Goal: Task Accomplishment & Management: Use online tool/utility

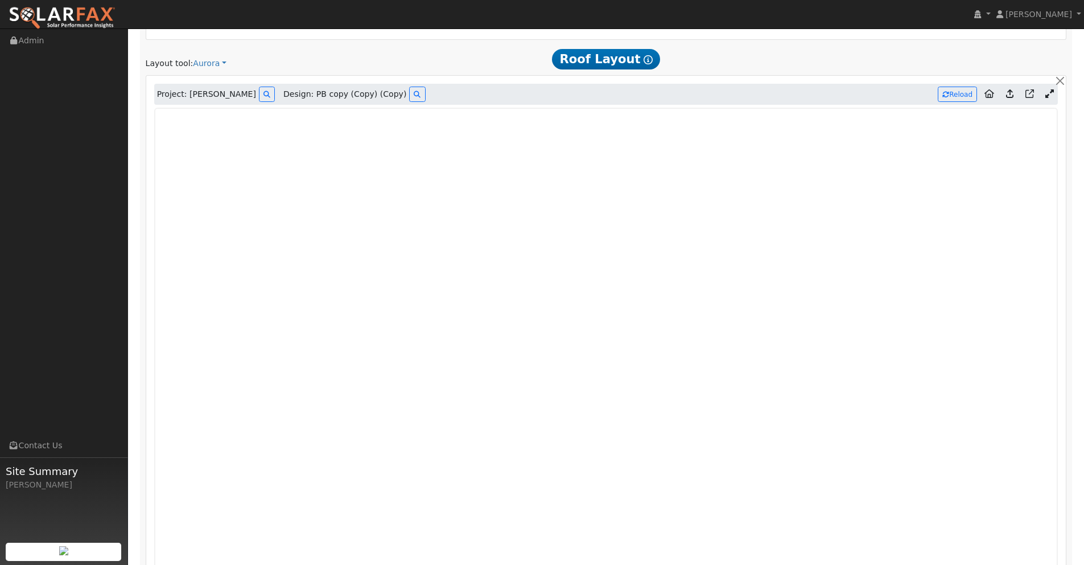
scroll to position [804, 0]
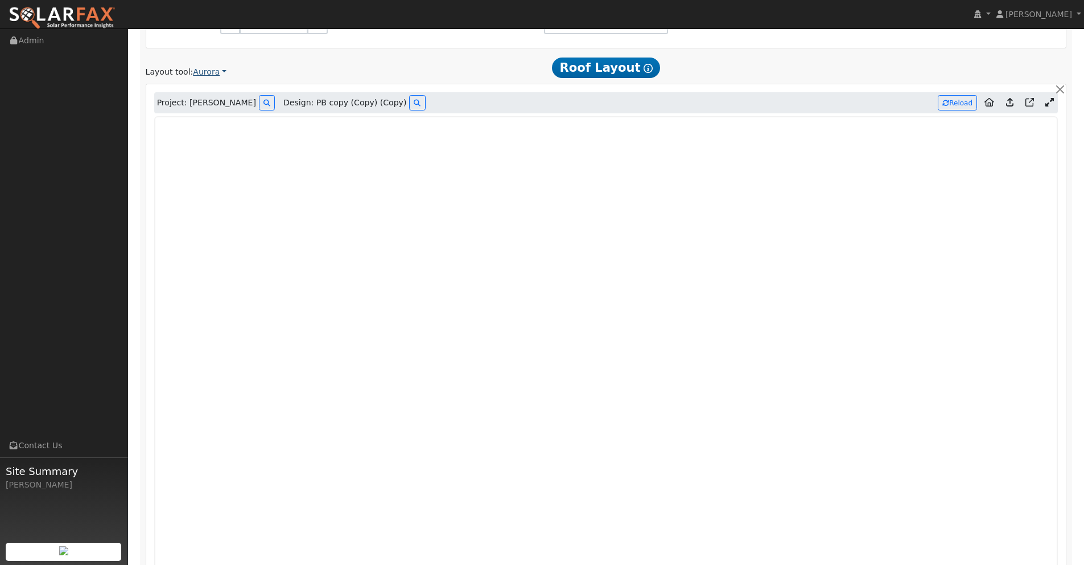
click at [217, 69] on link "Aurora" at bounding box center [210, 72] width 34 height 12
click at [329, 71] on div "Layout tool: Aurora Google Solar Scanifly Aurora" at bounding box center [295, 72] width 299 height 12
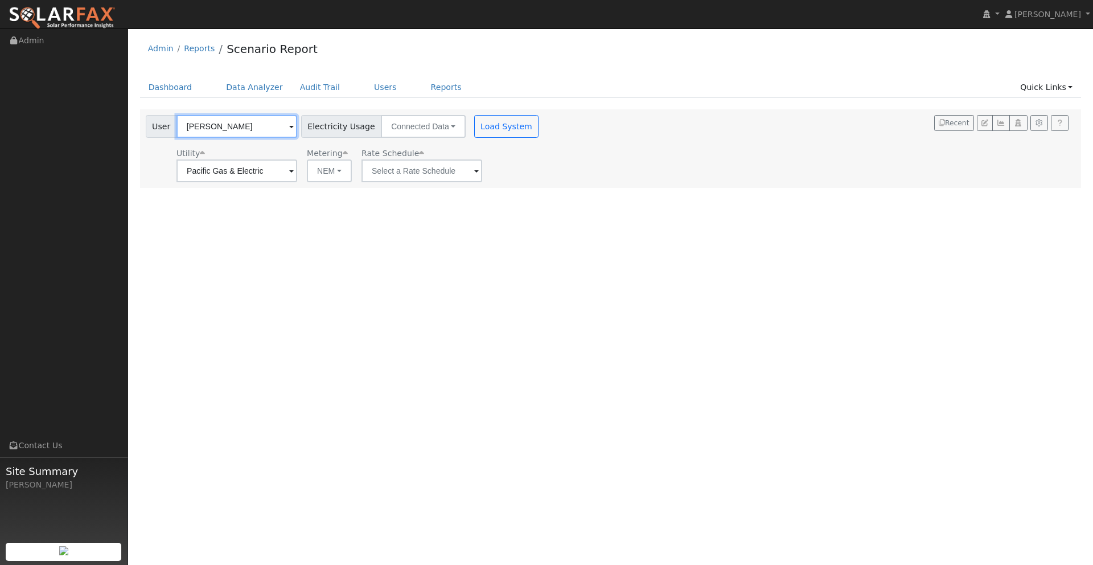
click at [246, 129] on input "[PERSON_NAME]" at bounding box center [236, 126] width 121 height 23
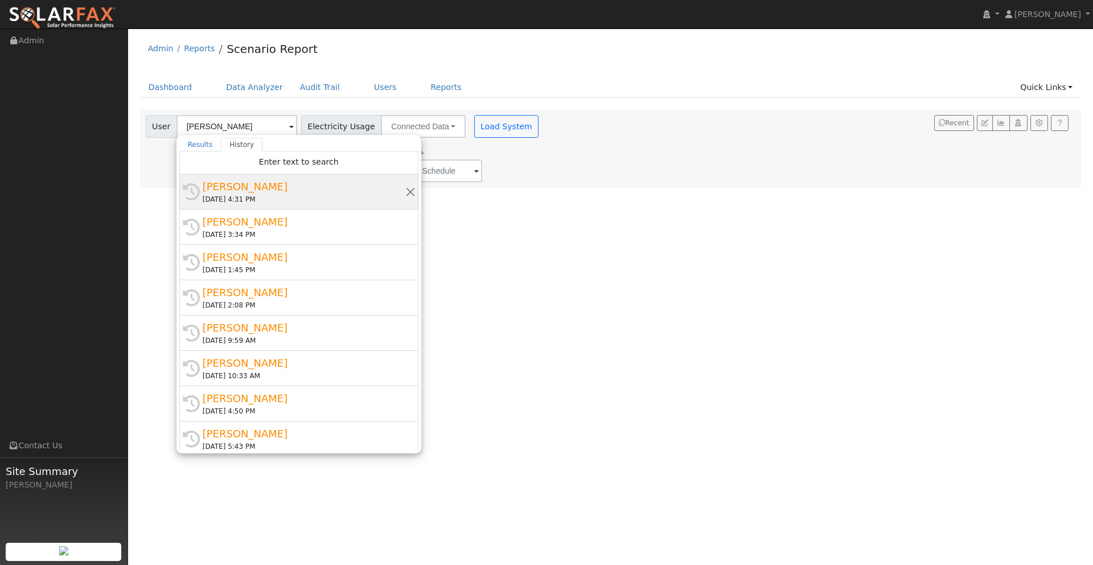
click at [239, 185] on div "[PERSON_NAME]" at bounding box center [304, 186] width 203 height 15
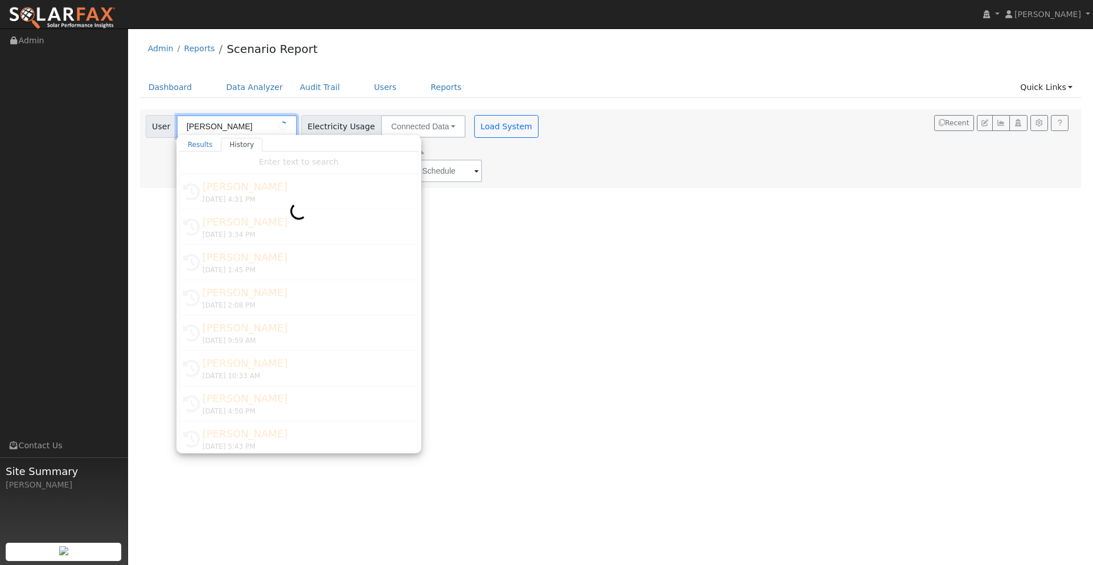
type input "[PERSON_NAME]"
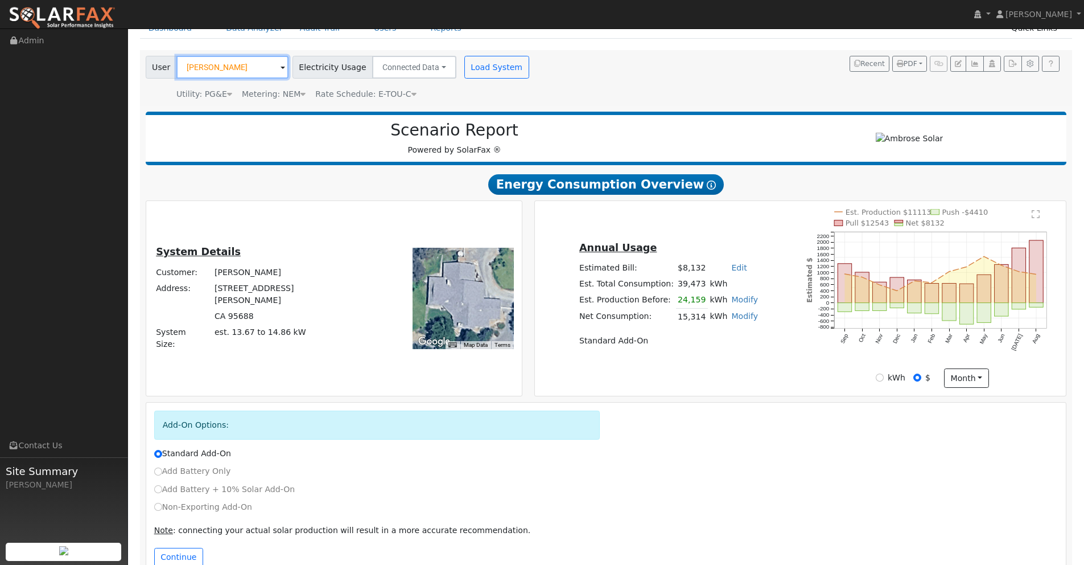
scroll to position [87, 0]
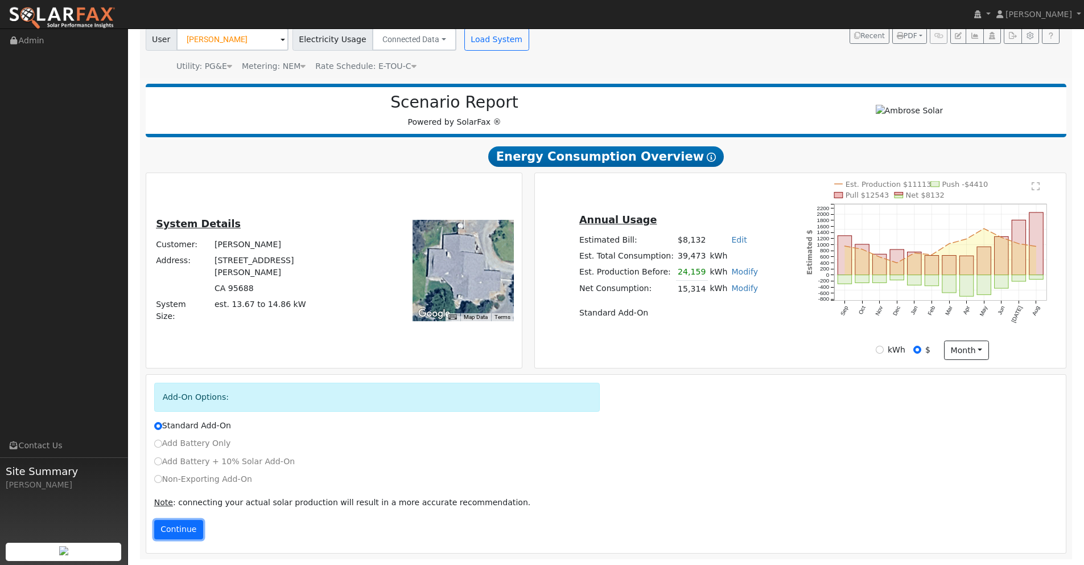
click at [179, 534] on button "Continue" at bounding box center [178, 529] width 49 height 19
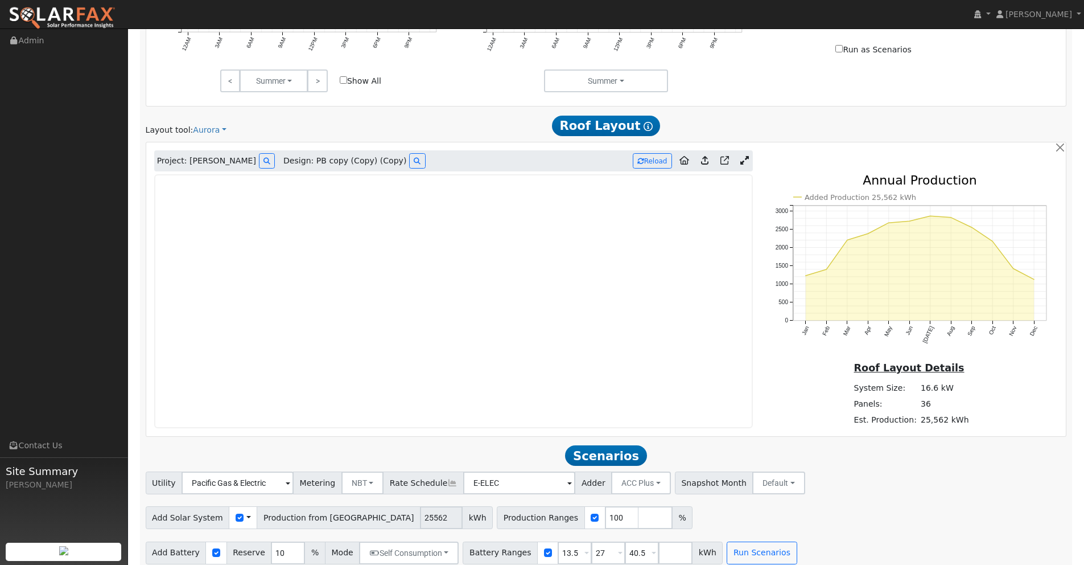
scroll to position [757, 0]
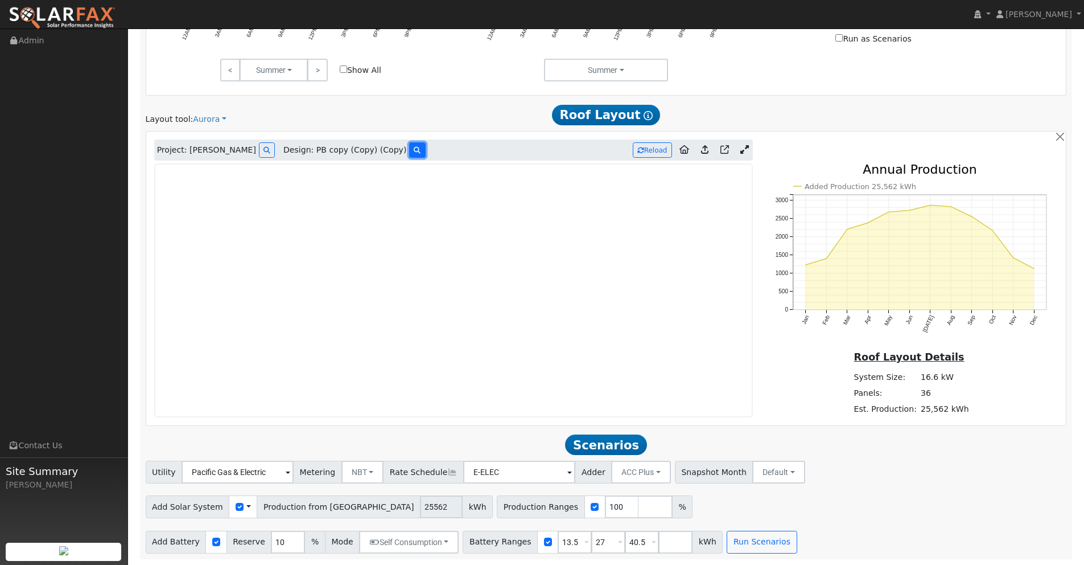
click at [414, 148] on icon at bounding box center [417, 150] width 7 height 7
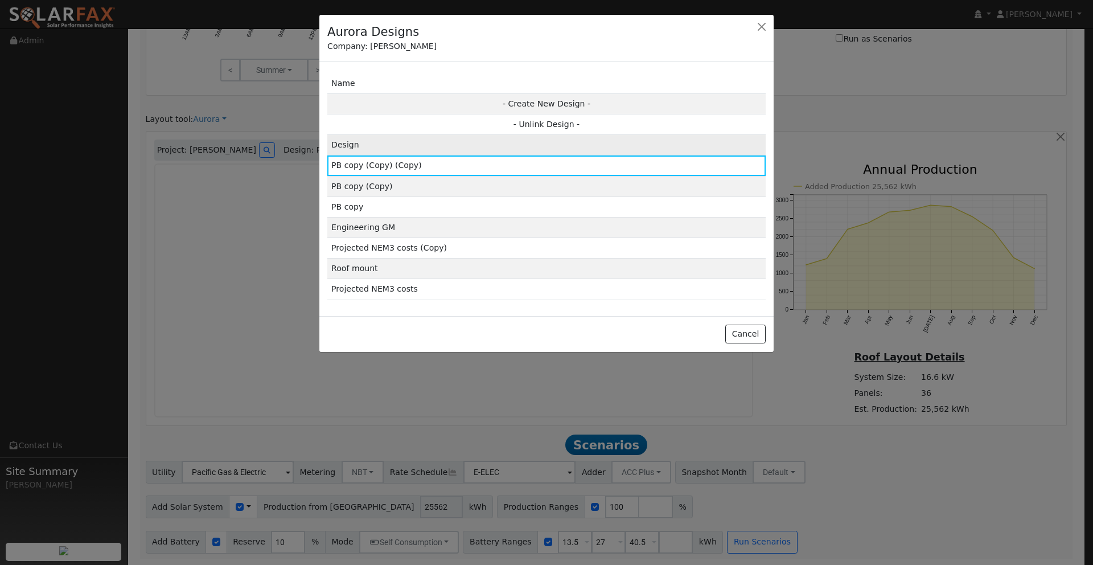
click at [393, 142] on td "Design" at bounding box center [546, 145] width 438 height 20
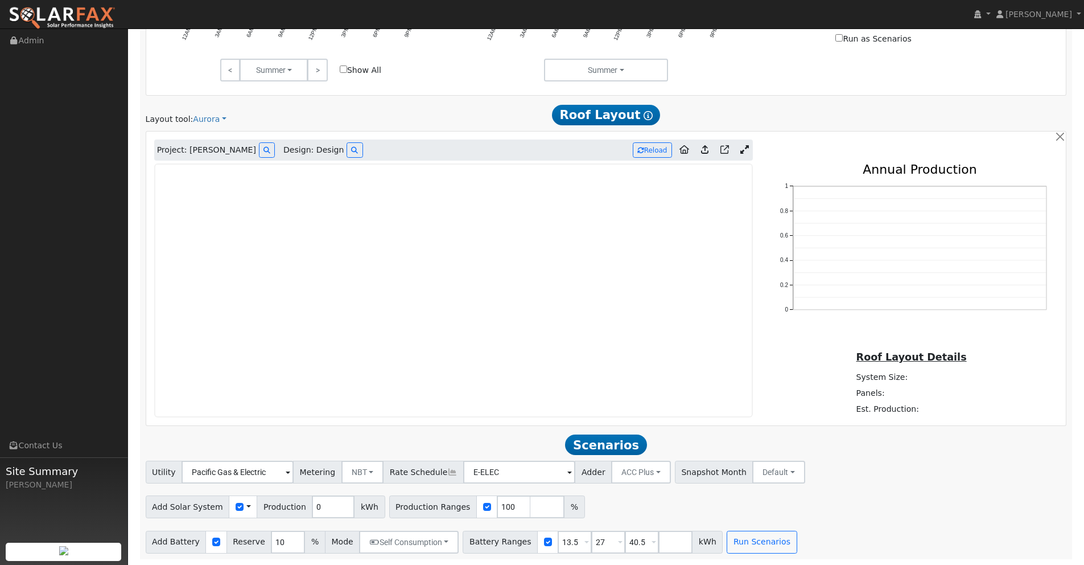
click at [746, 149] on icon at bounding box center [745, 149] width 9 height 9
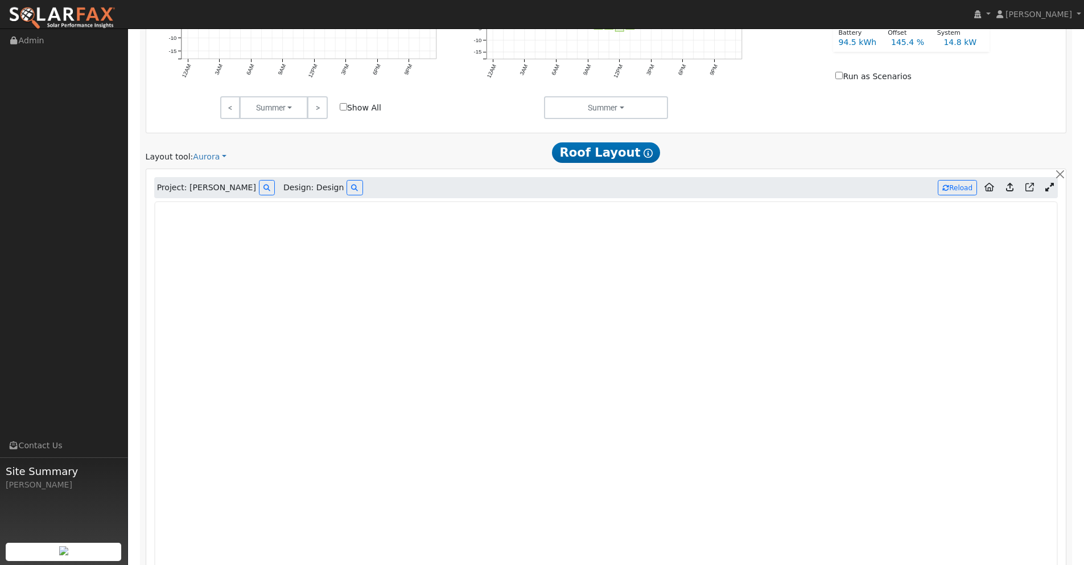
scroll to position [697, 0]
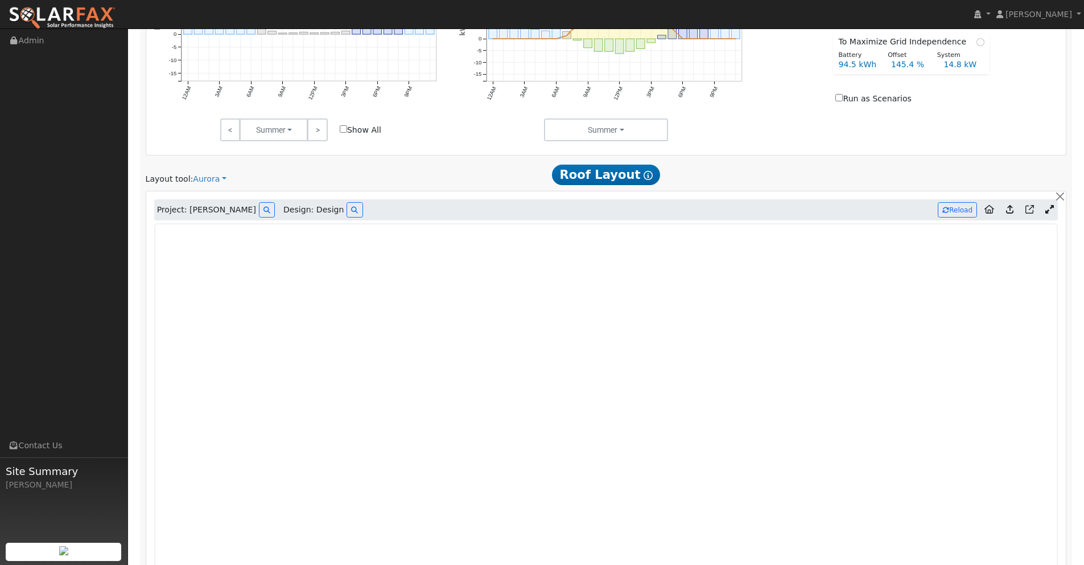
click at [1009, 209] on icon at bounding box center [1009, 209] width 7 height 9
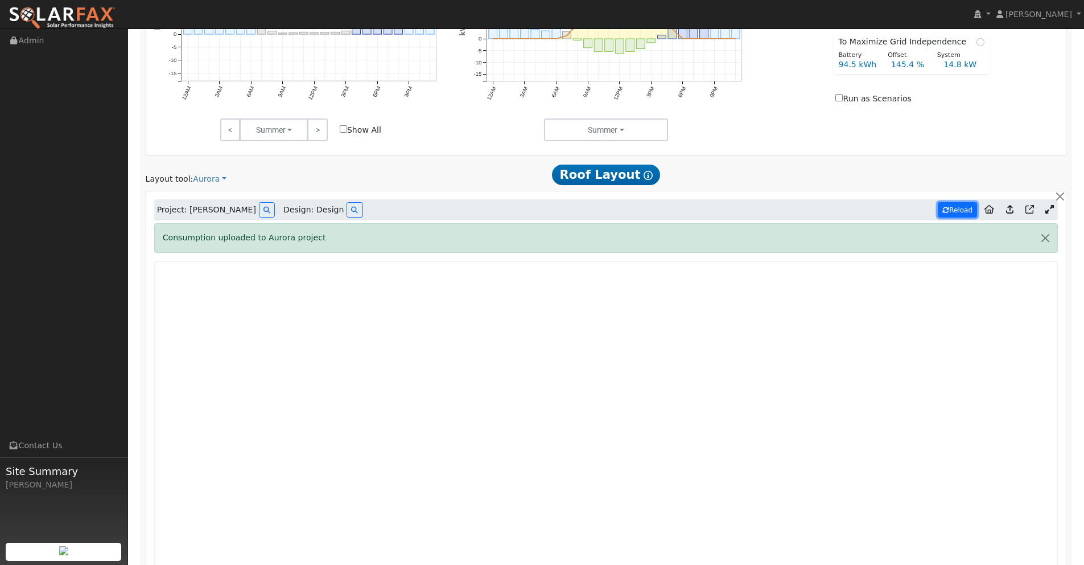
click at [957, 210] on button "Reload" at bounding box center [957, 209] width 39 height 15
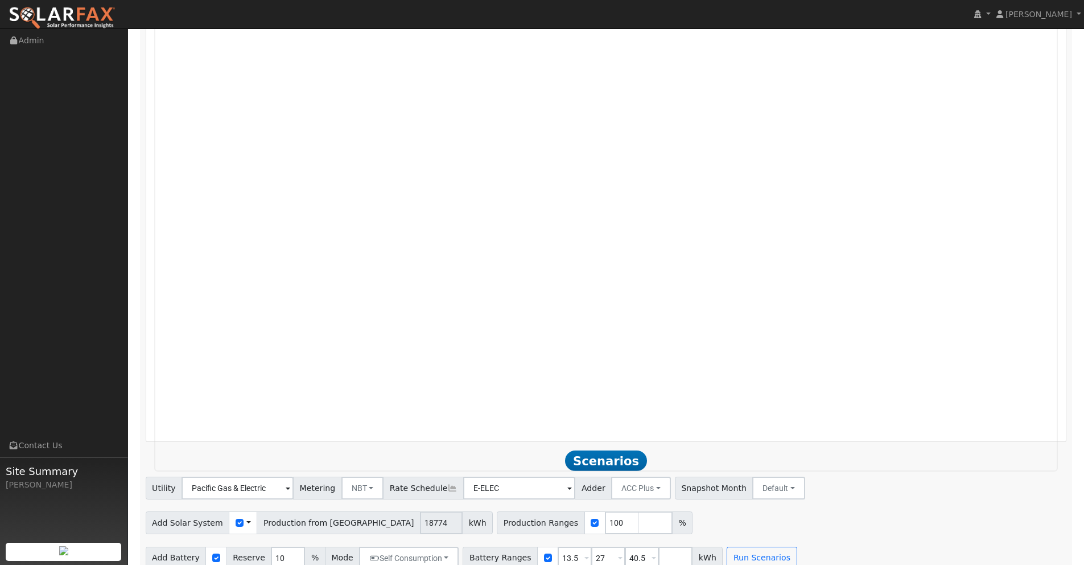
scroll to position [1050, 0]
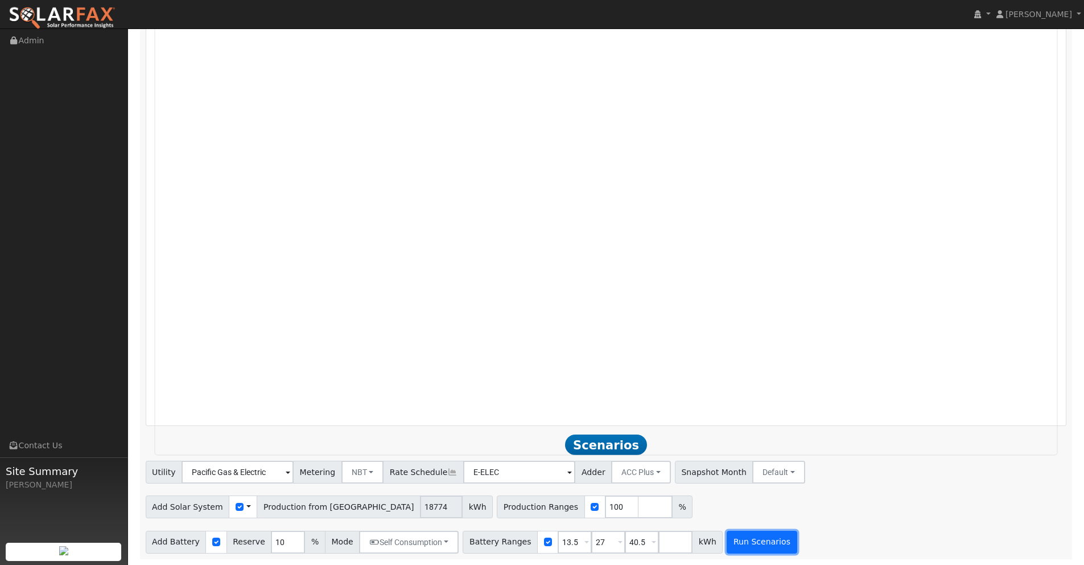
click at [738, 541] on button "Run Scenarios" at bounding box center [762, 542] width 70 height 23
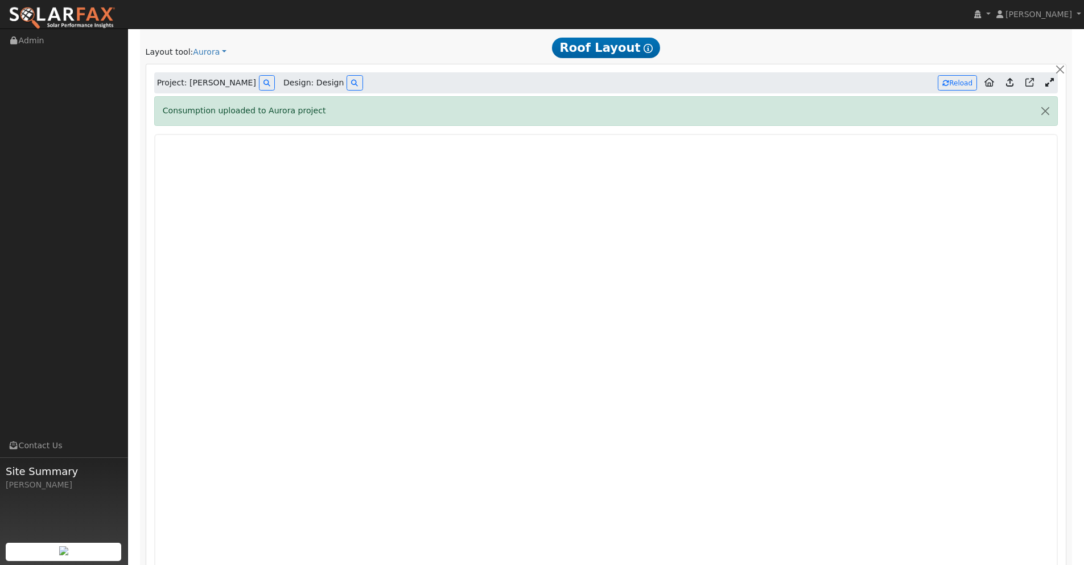
scroll to position [817, 0]
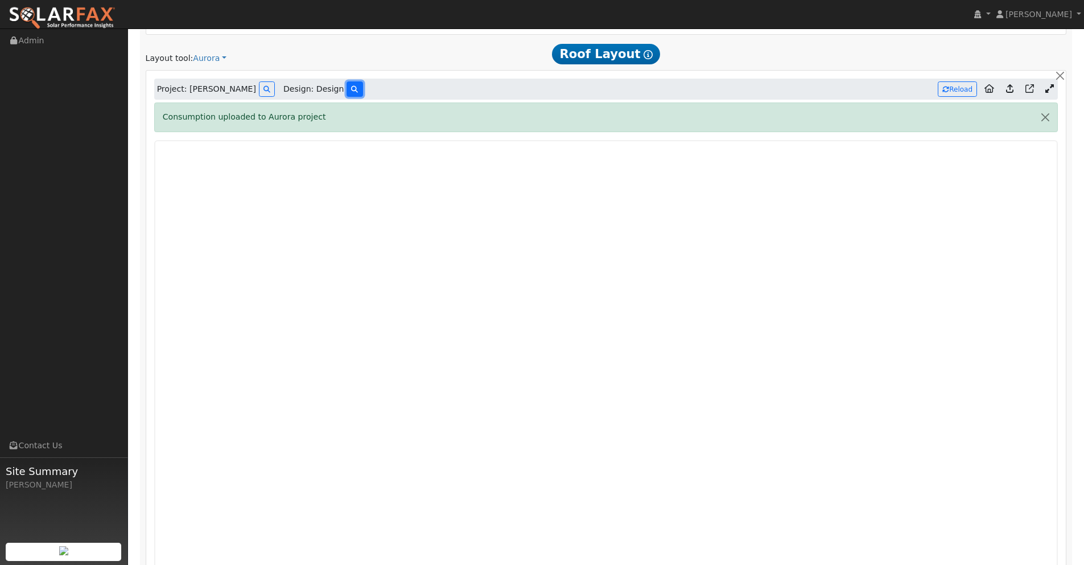
click at [347, 91] on button at bounding box center [355, 88] width 16 height 15
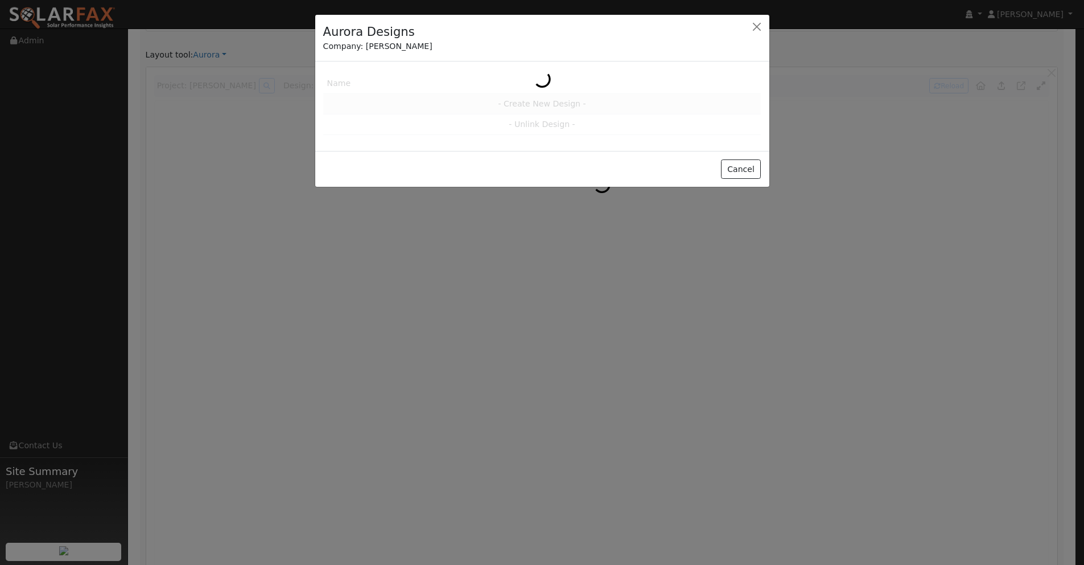
scroll to position [819, 0]
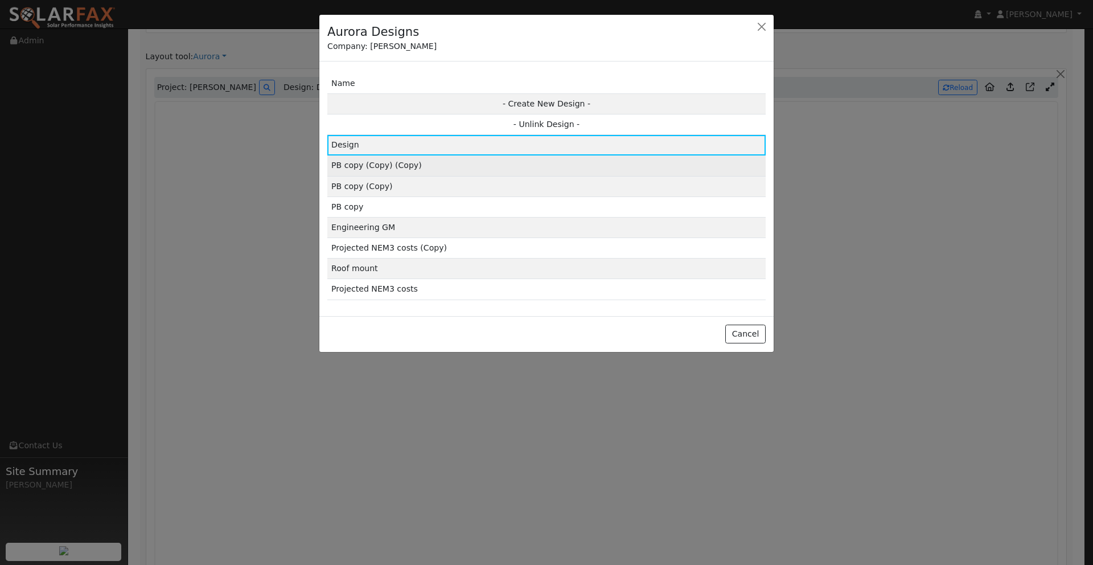
click at [393, 163] on td "PB copy (Copy) (Copy)" at bounding box center [546, 165] width 438 height 20
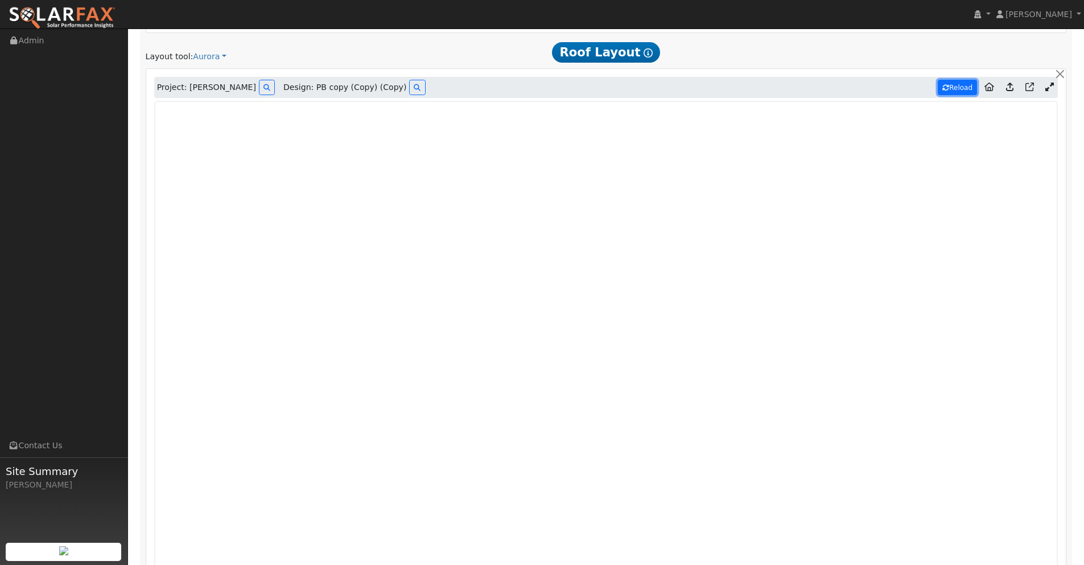
click at [957, 87] on button "Reload" at bounding box center [957, 87] width 39 height 15
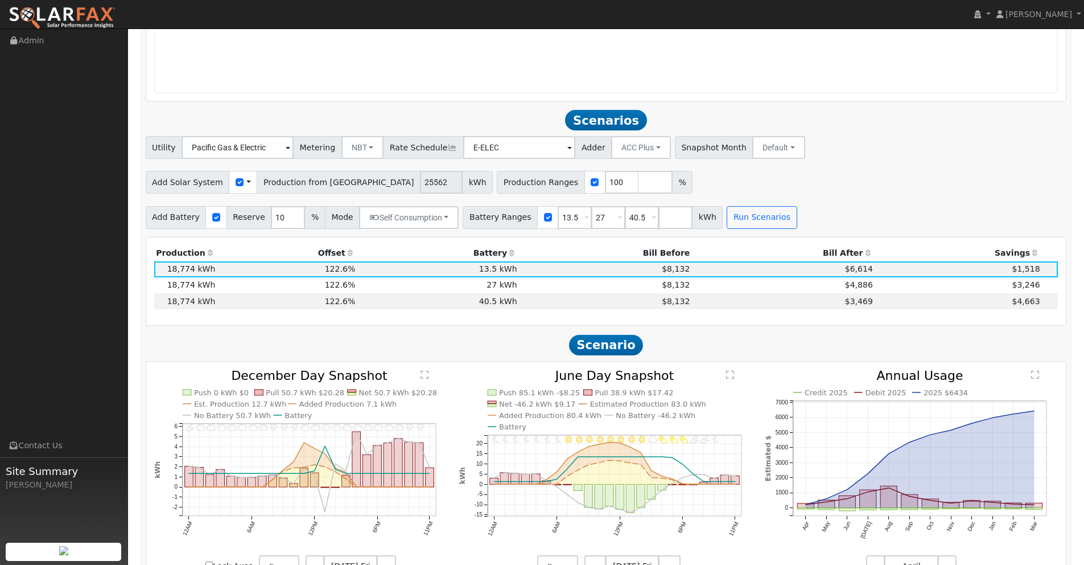
scroll to position [1429, 0]
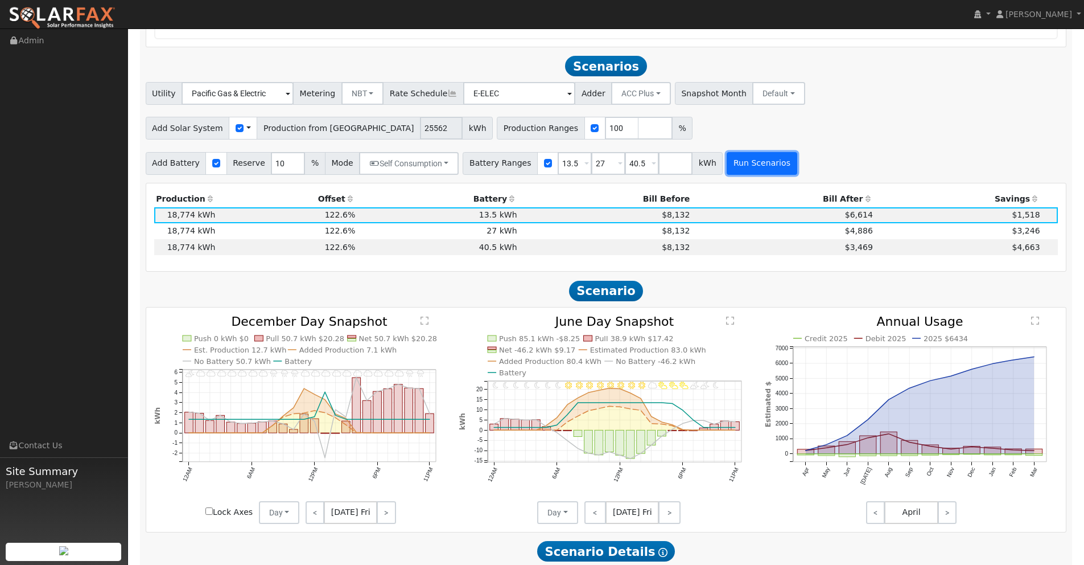
click at [752, 165] on button "Run Scenarios" at bounding box center [762, 163] width 70 height 23
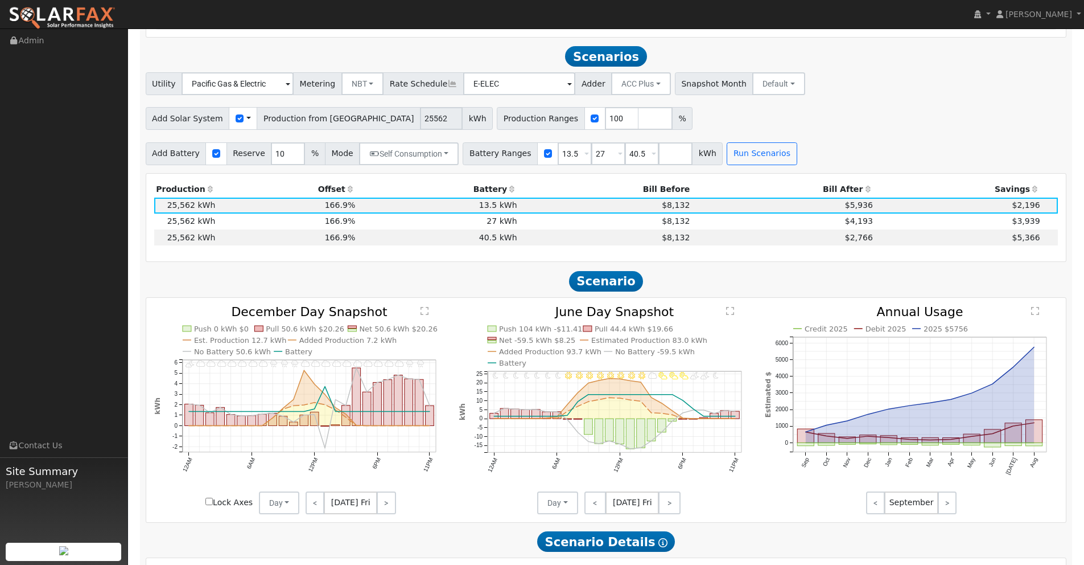
scroll to position [1440, 0]
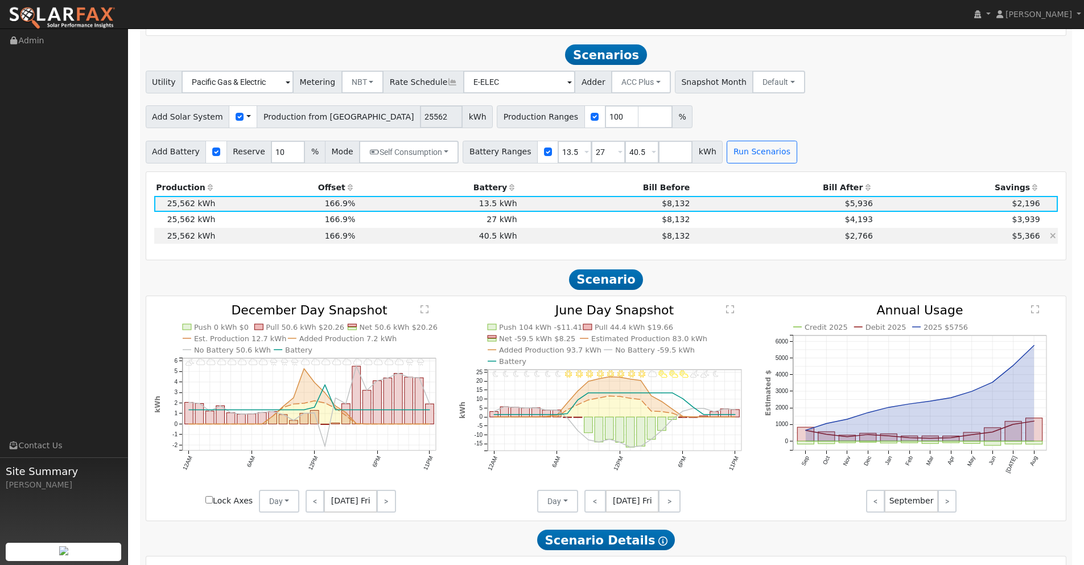
click at [878, 235] on td "$5,366" at bounding box center [958, 236] width 167 height 16
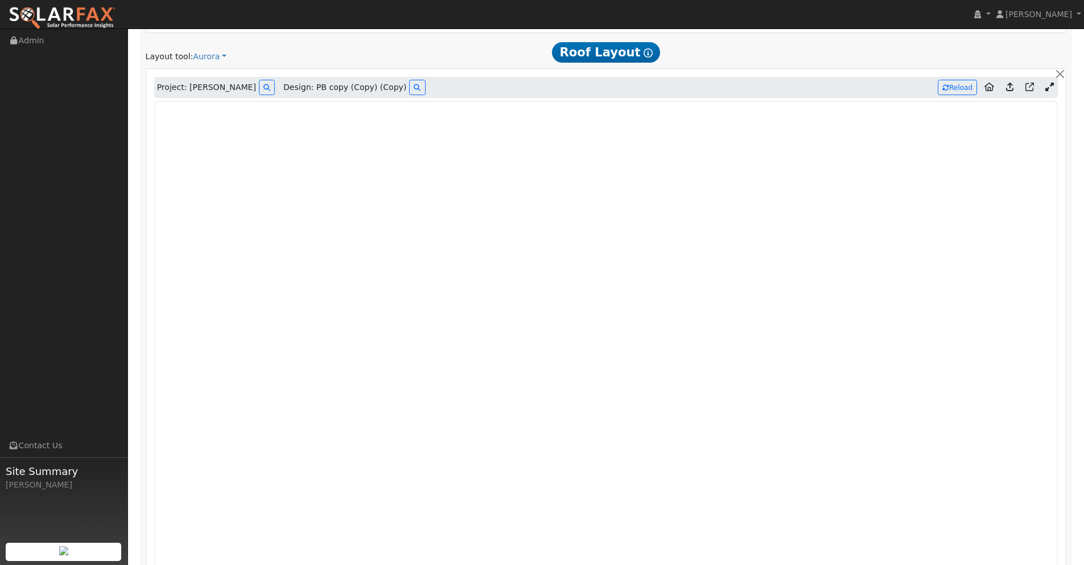
scroll to position [830, 0]
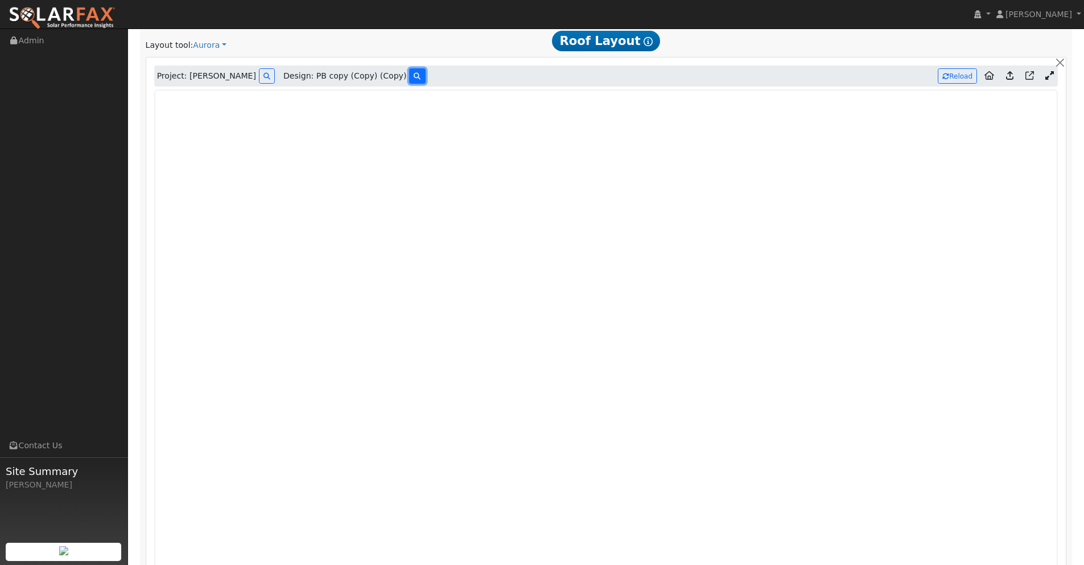
click at [409, 75] on button at bounding box center [417, 75] width 16 height 15
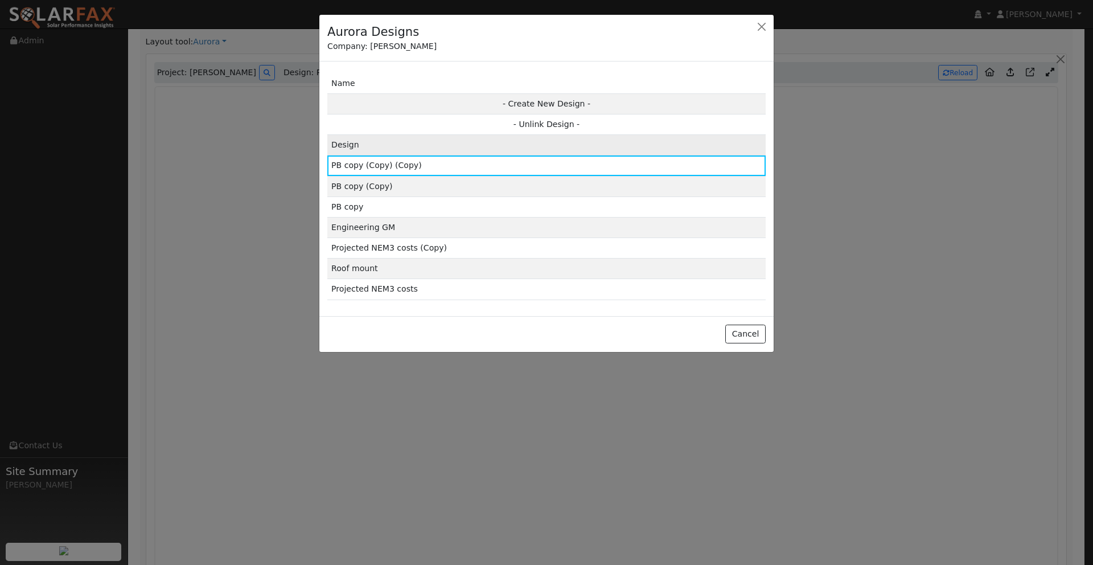
click at [380, 145] on td "Design" at bounding box center [546, 145] width 438 height 20
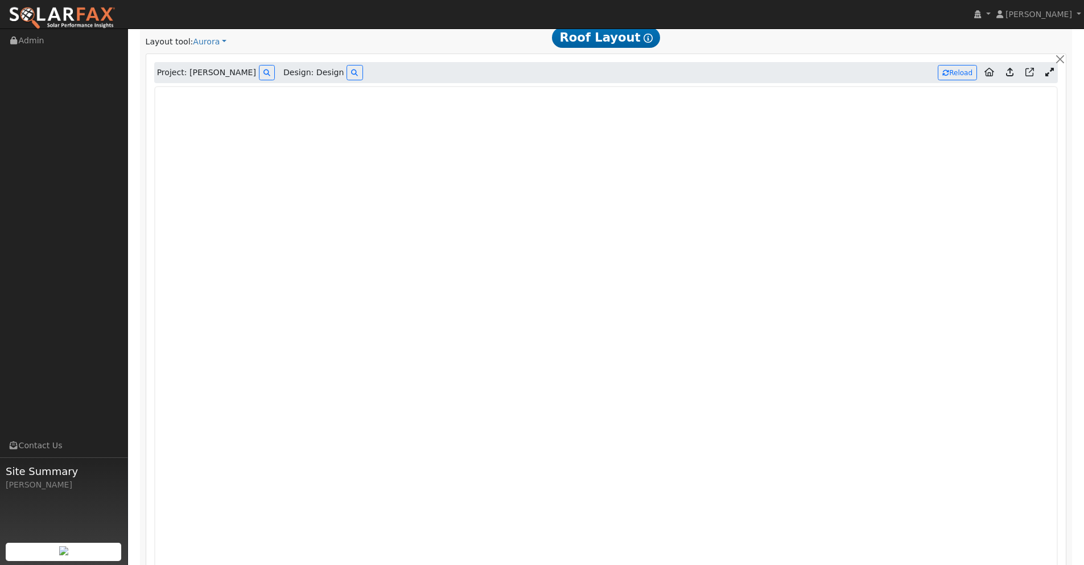
type input "18774"
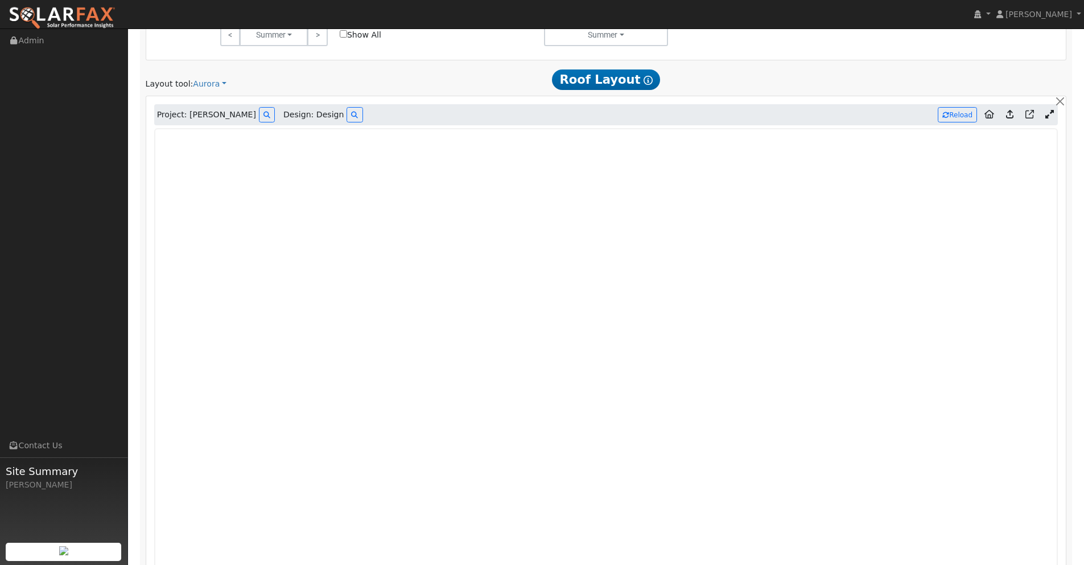
scroll to position [791, 0]
click at [1011, 118] on icon at bounding box center [1009, 115] width 7 height 9
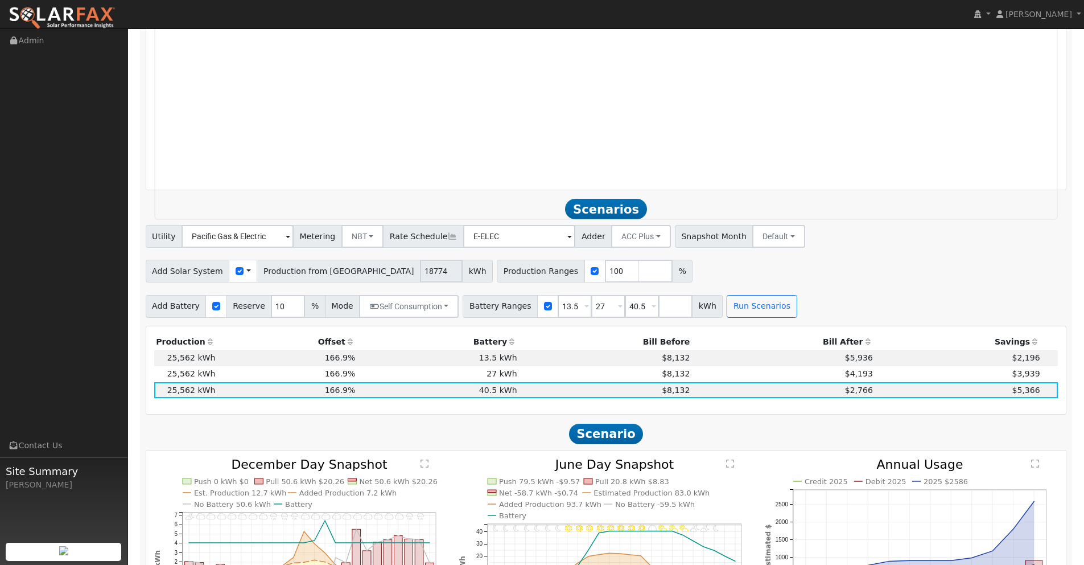
scroll to position [1280, 0]
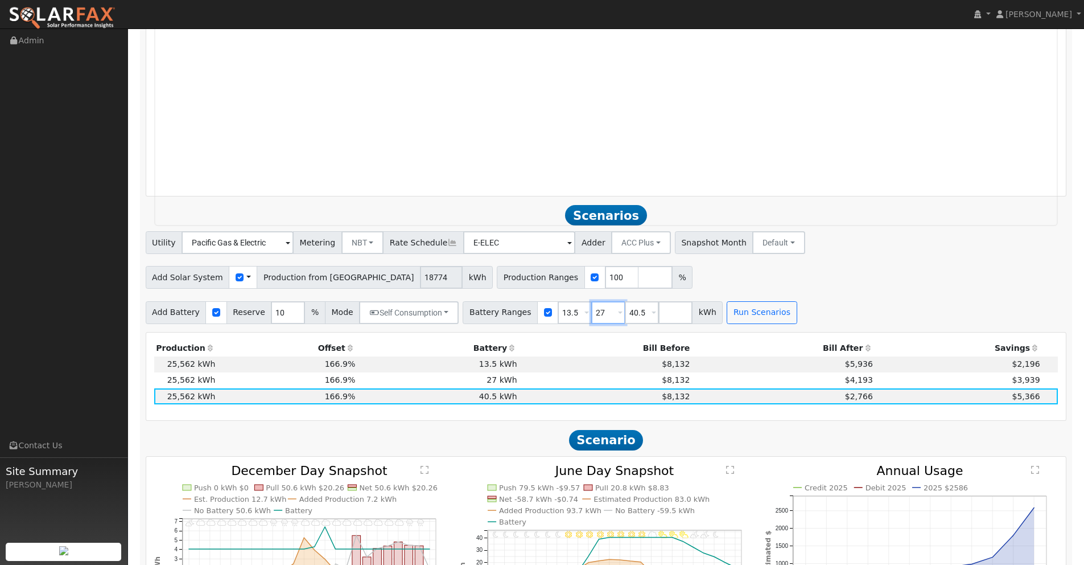
drag, startPoint x: 601, startPoint y: 313, endPoint x: 532, endPoint y: 302, distance: 69.2
click at [532, 302] on div "Battery Ranges 13.5 Overrides Reserve % Mode None None Self Consumption Peak Sa…" at bounding box center [593, 312] width 260 height 23
type input "40.5"
drag, startPoint x: 573, startPoint y: 313, endPoint x: 536, endPoint y: 312, distance: 37.6
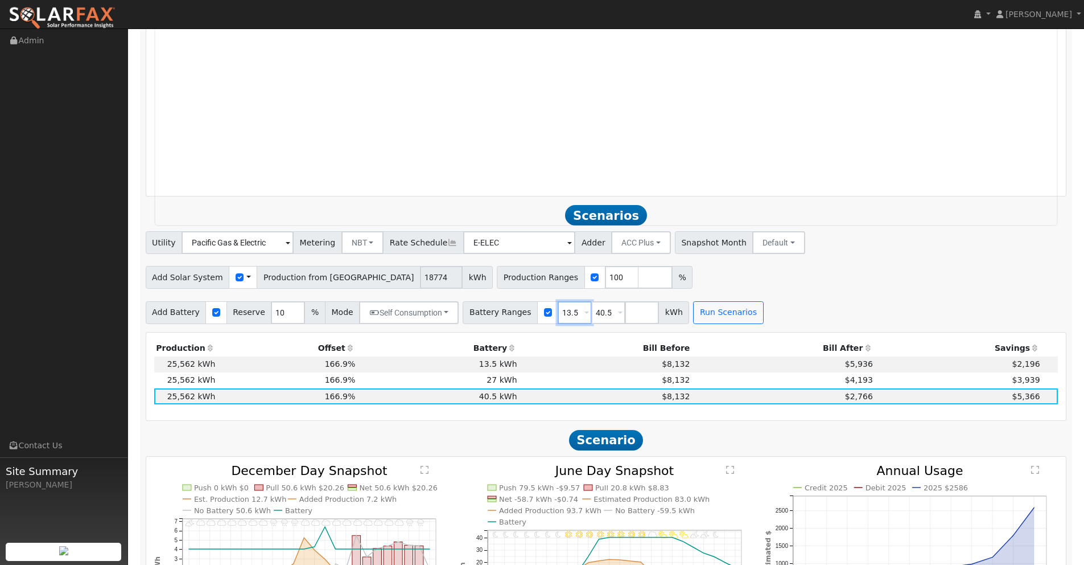
click at [536, 312] on div "Battery Ranges 13.5 Overrides Reserve % Mode None None Self Consumption Peak Sa…" at bounding box center [576, 312] width 227 height 23
type input "40.5"
click at [686, 313] on button "Run Scenarios" at bounding box center [695, 312] width 70 height 23
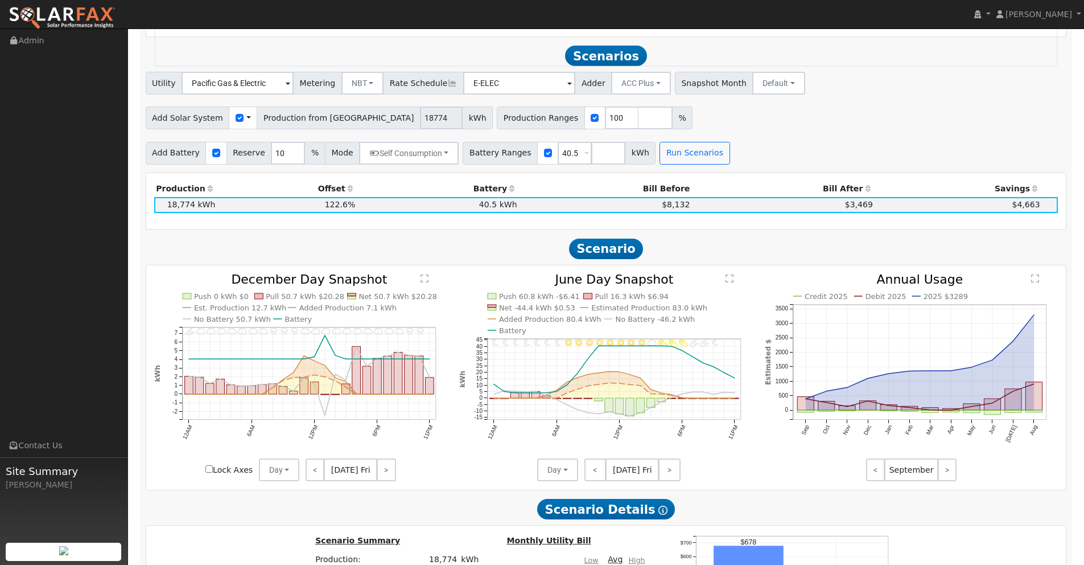
scroll to position [1450, 0]
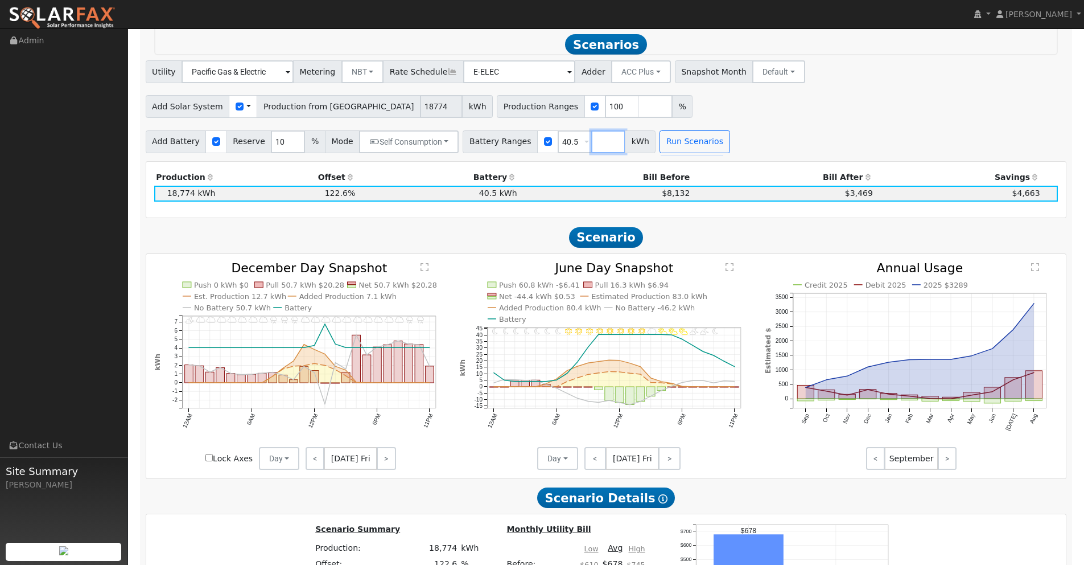
click at [599, 143] on input "number" at bounding box center [608, 141] width 34 height 23
type input "54"
click at [631, 142] on input "number" at bounding box center [642, 141] width 34 height 23
type input "67.5"
click at [763, 146] on button "Run Scenarios" at bounding box center [762, 141] width 70 height 23
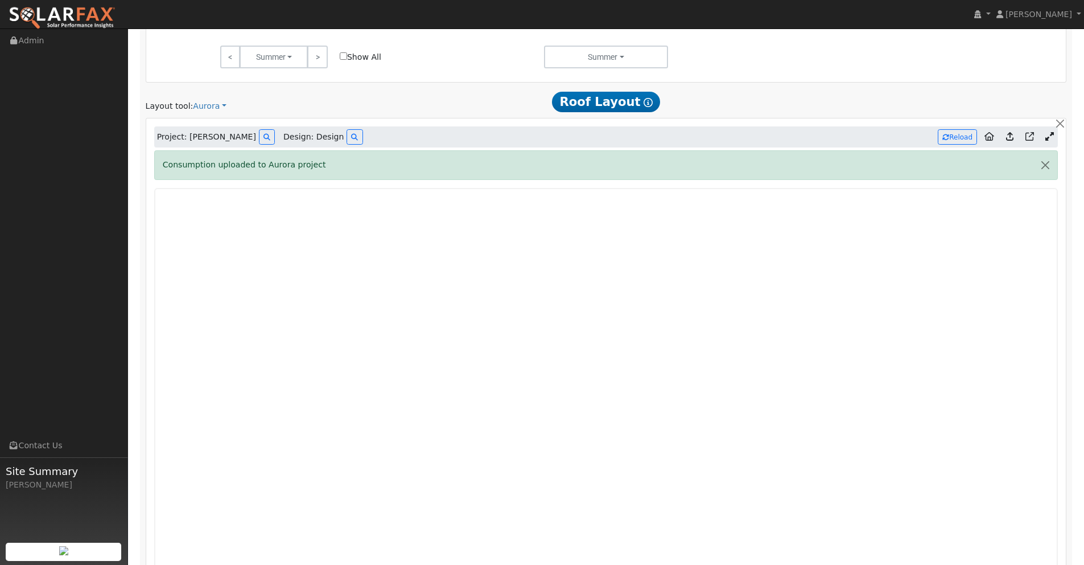
scroll to position [757, 0]
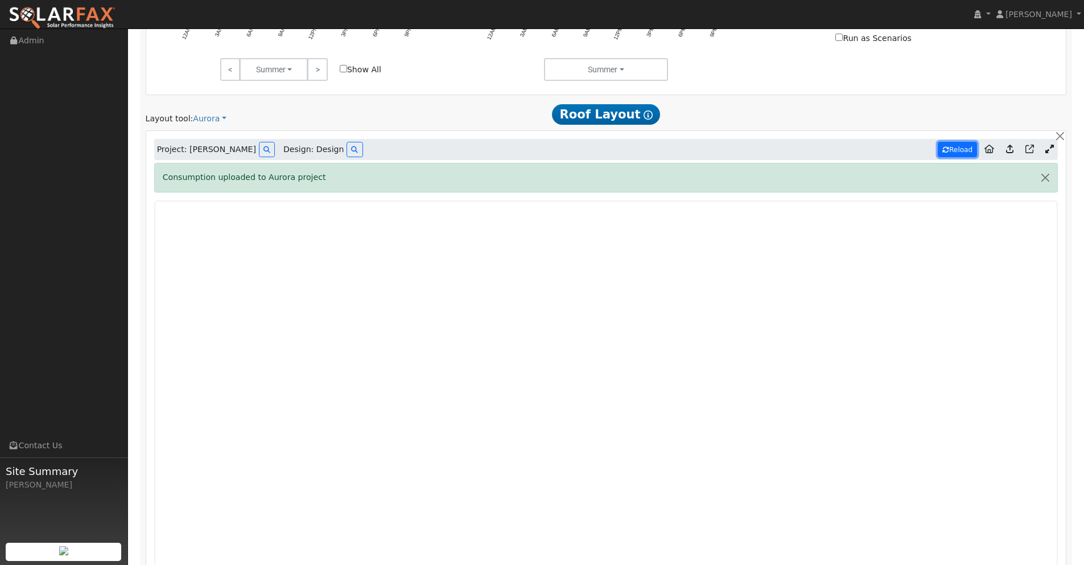
click at [954, 147] on button "Reload" at bounding box center [957, 149] width 39 height 15
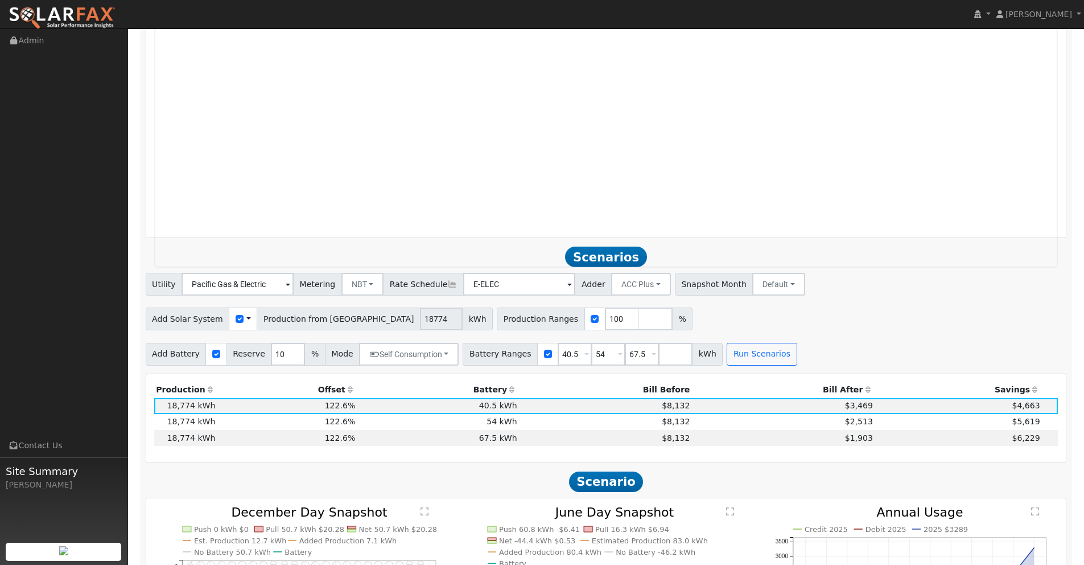
type input "68137"
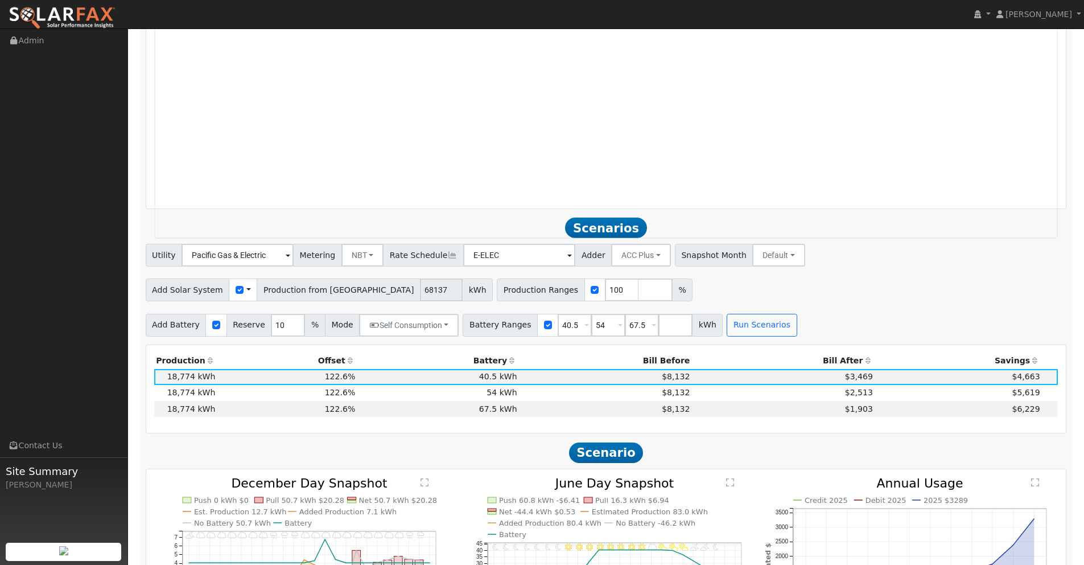
scroll to position [1264, 0]
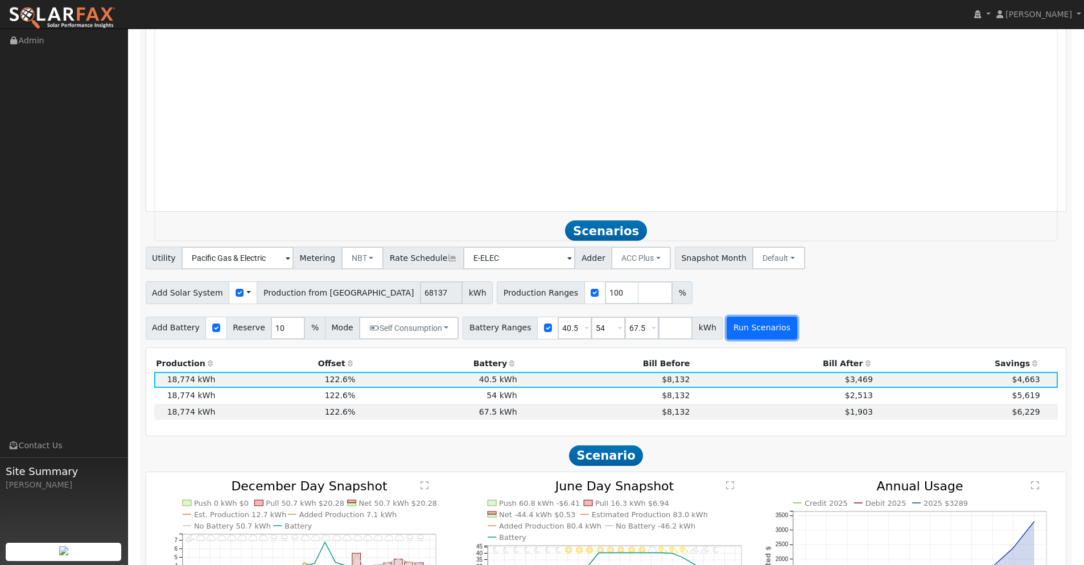
click at [750, 330] on button "Run Scenarios" at bounding box center [762, 327] width 70 height 23
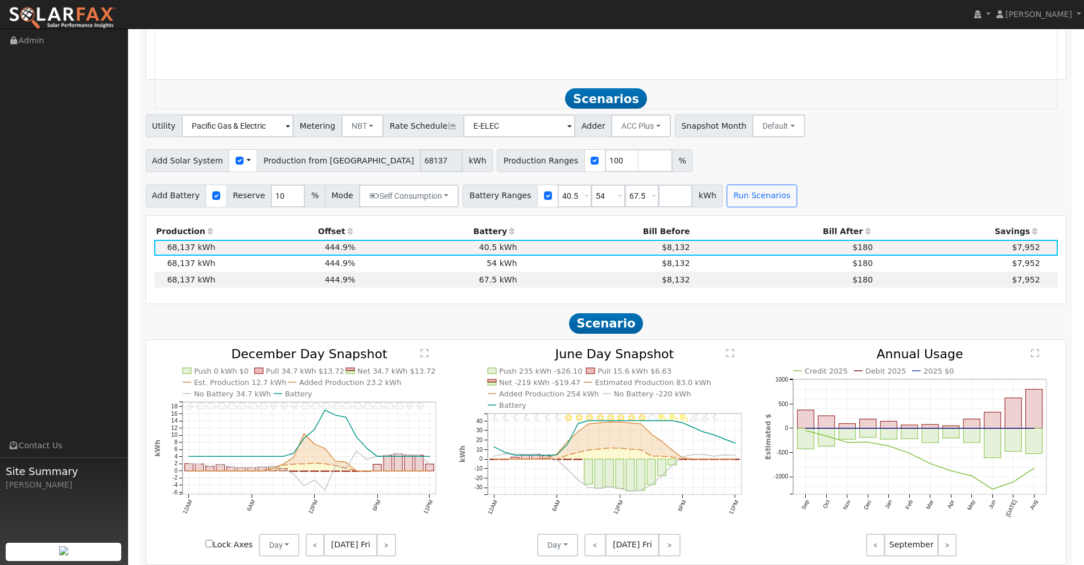
scroll to position [1450, 0]
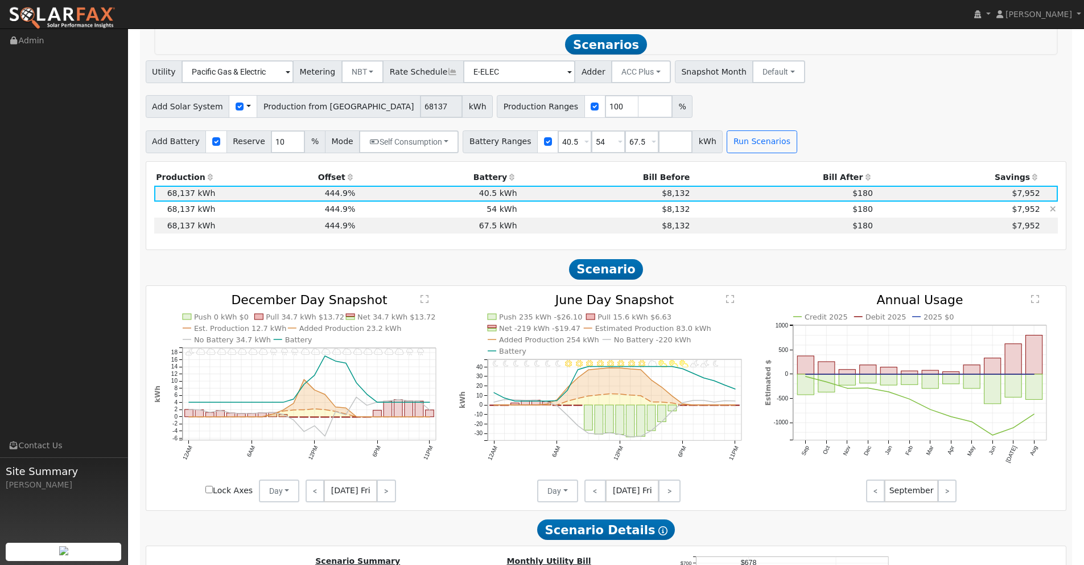
click at [803, 208] on td "$180" at bounding box center [783, 210] width 183 height 16
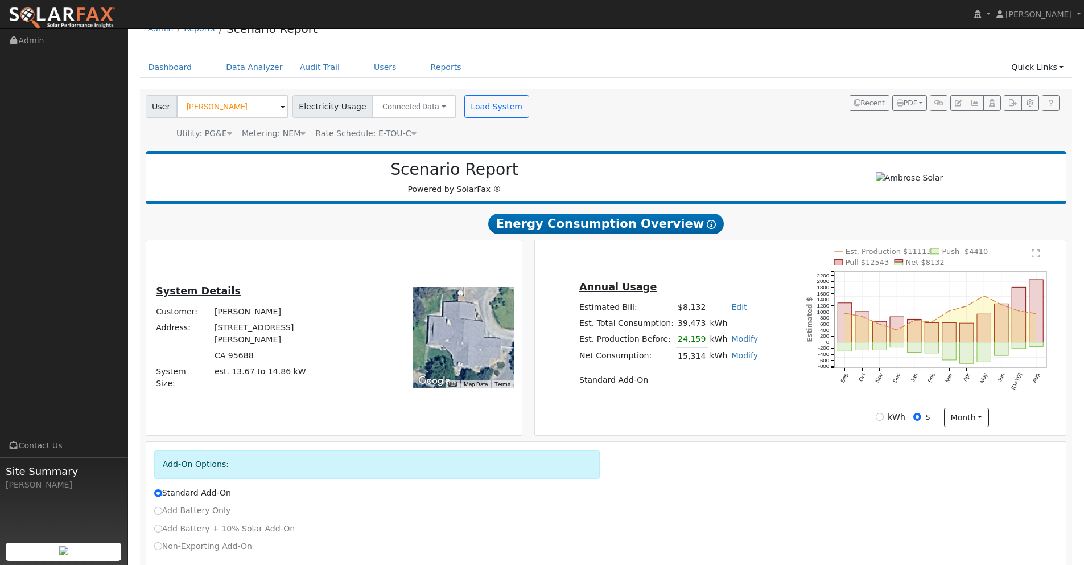
scroll to position [0, 0]
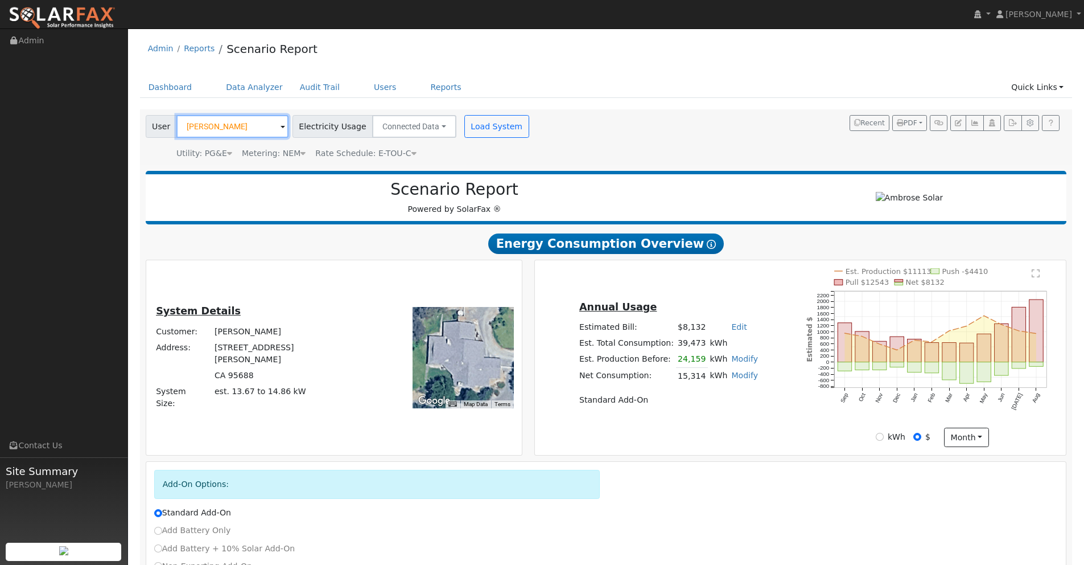
click at [227, 127] on input "[PERSON_NAME]" at bounding box center [232, 126] width 112 height 23
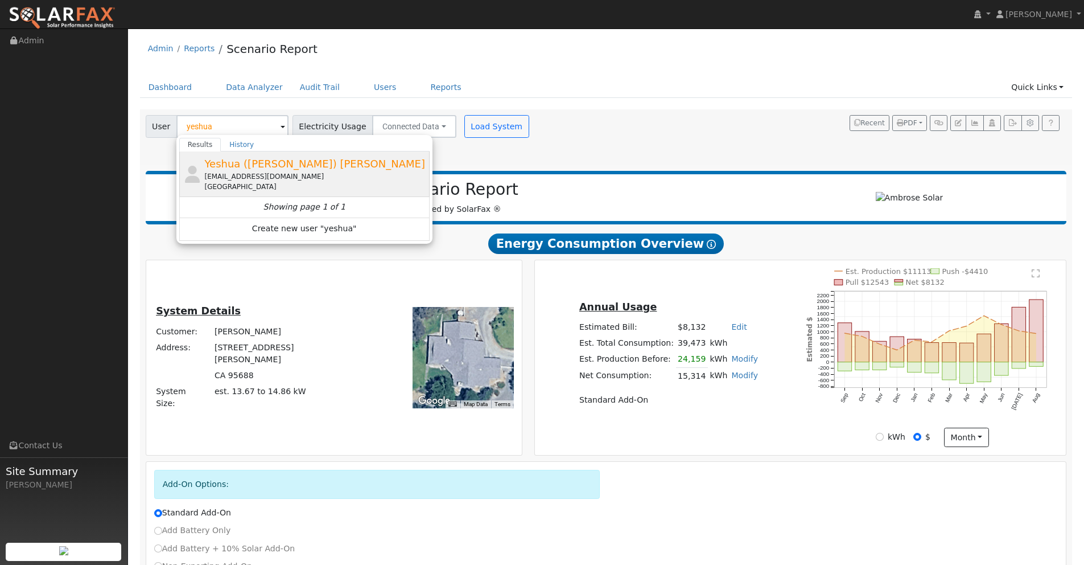
click at [252, 164] on span "Yeshua ([PERSON_NAME]) [PERSON_NAME]" at bounding box center [314, 164] width 220 height 12
type input "Yeshua ([PERSON_NAME]) [PERSON_NAME]"
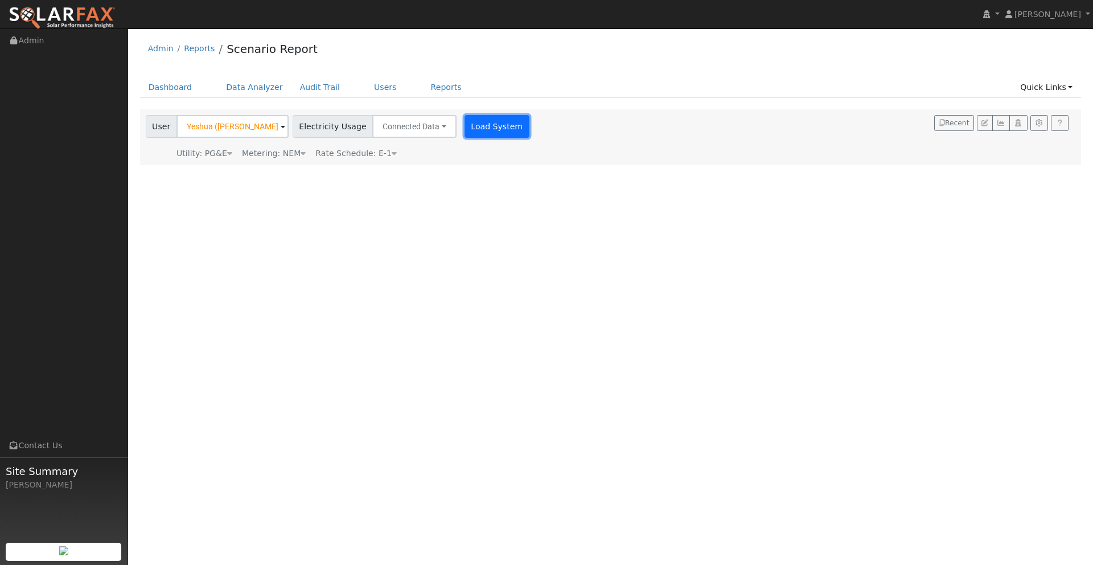
click at [491, 130] on button "Load System" at bounding box center [496, 126] width 65 height 23
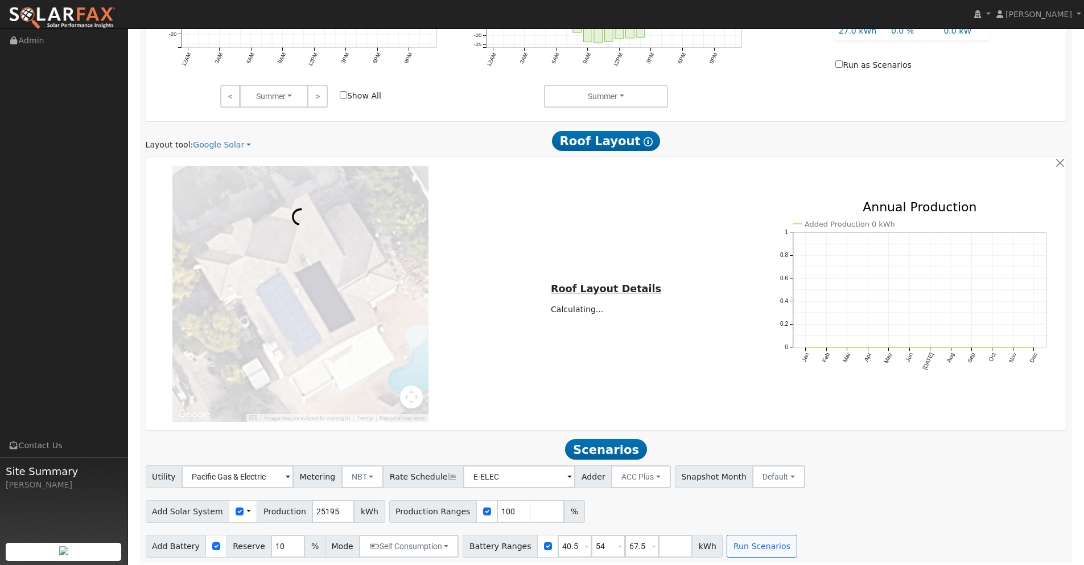
scroll to position [675, 0]
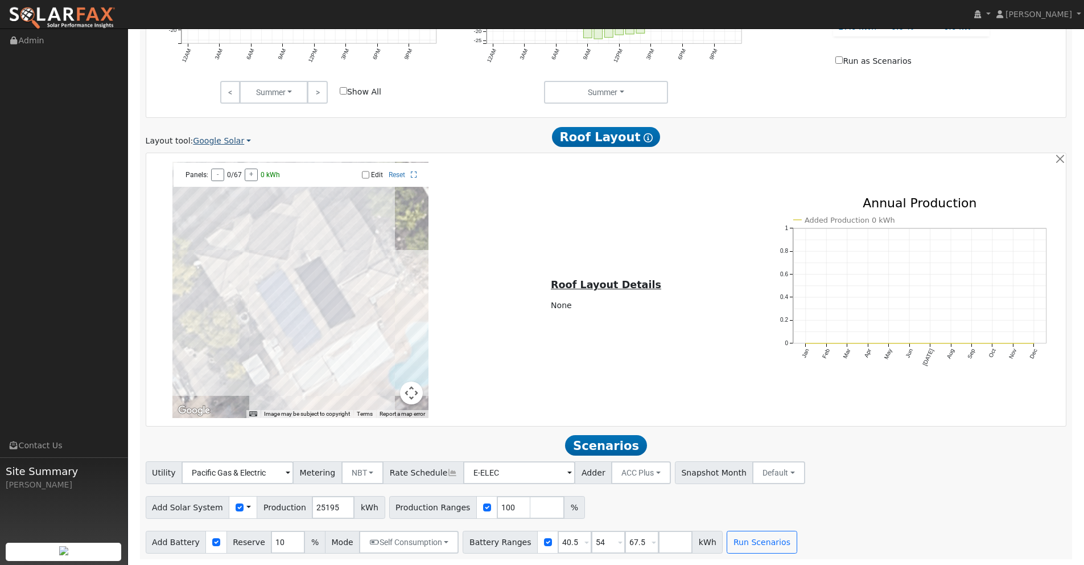
click at [220, 144] on link "Google Solar" at bounding box center [222, 141] width 58 height 12
click at [220, 189] on link "Aurora" at bounding box center [231, 194] width 79 height 16
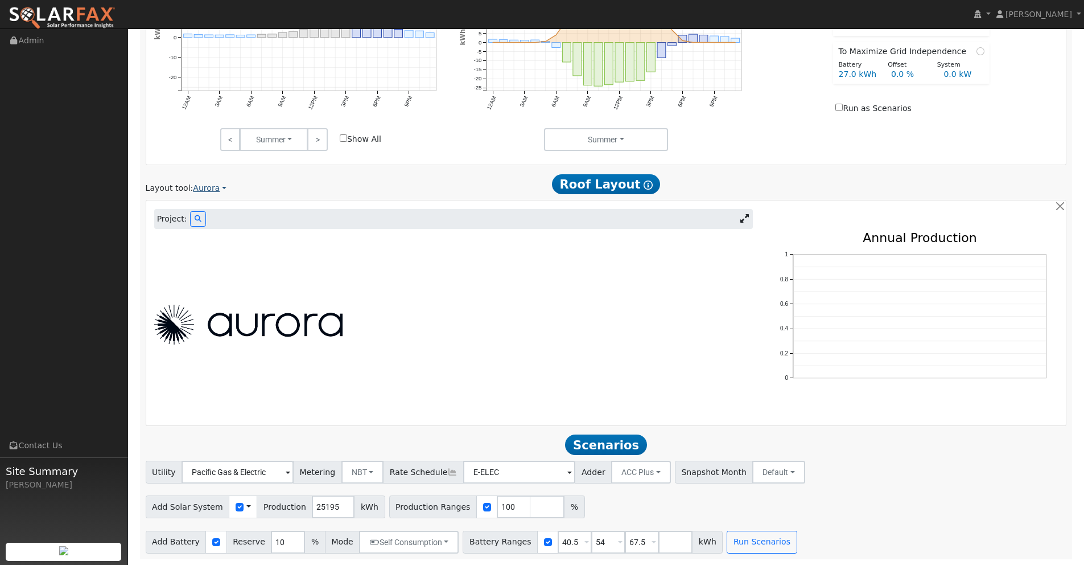
scroll to position [627, 0]
click at [744, 218] on icon at bounding box center [745, 218] width 9 height 9
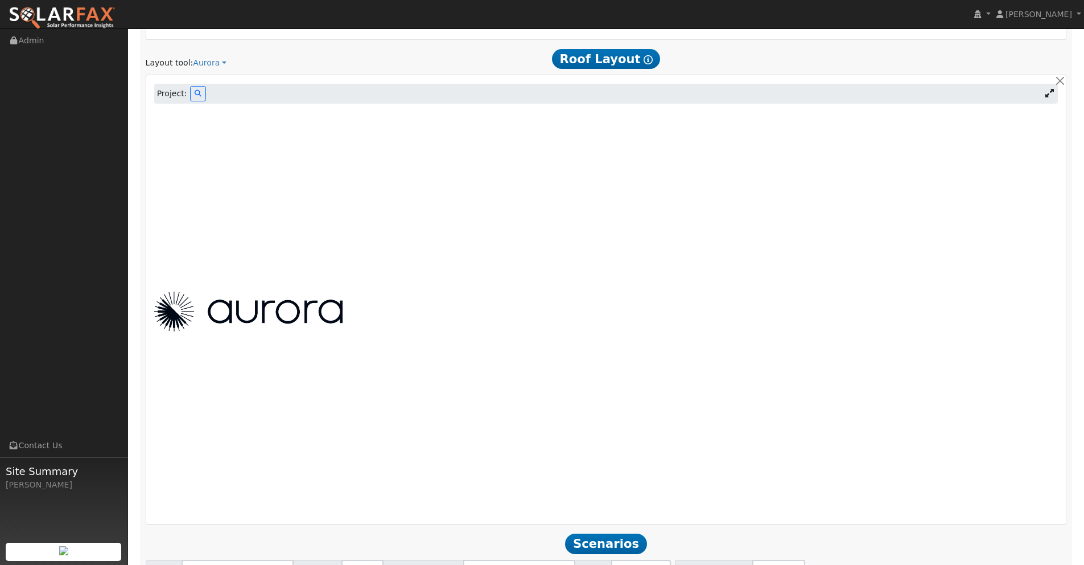
scroll to position [766, 0]
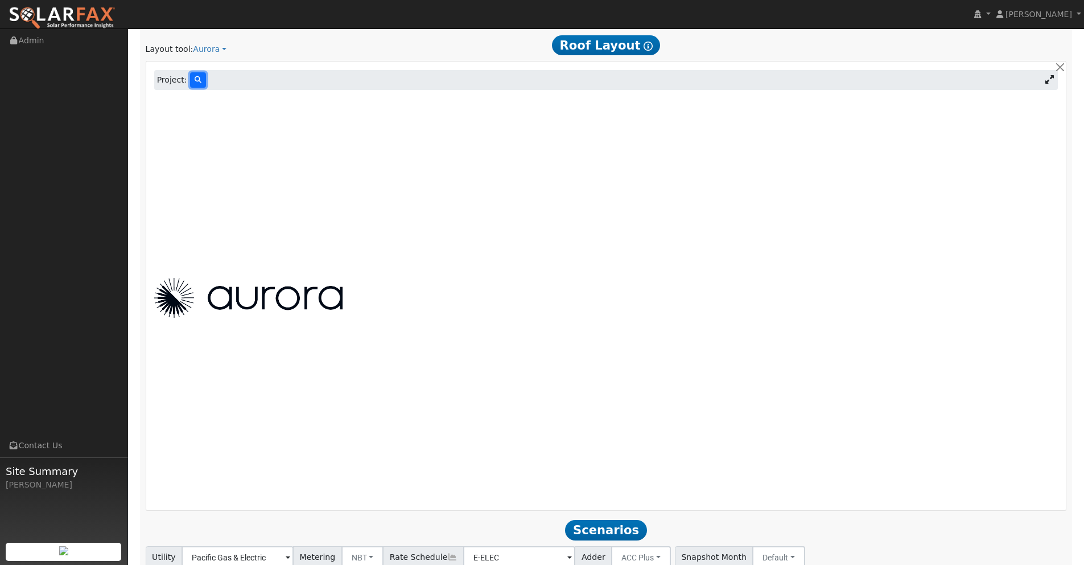
click at [199, 80] on icon at bounding box center [198, 79] width 7 height 7
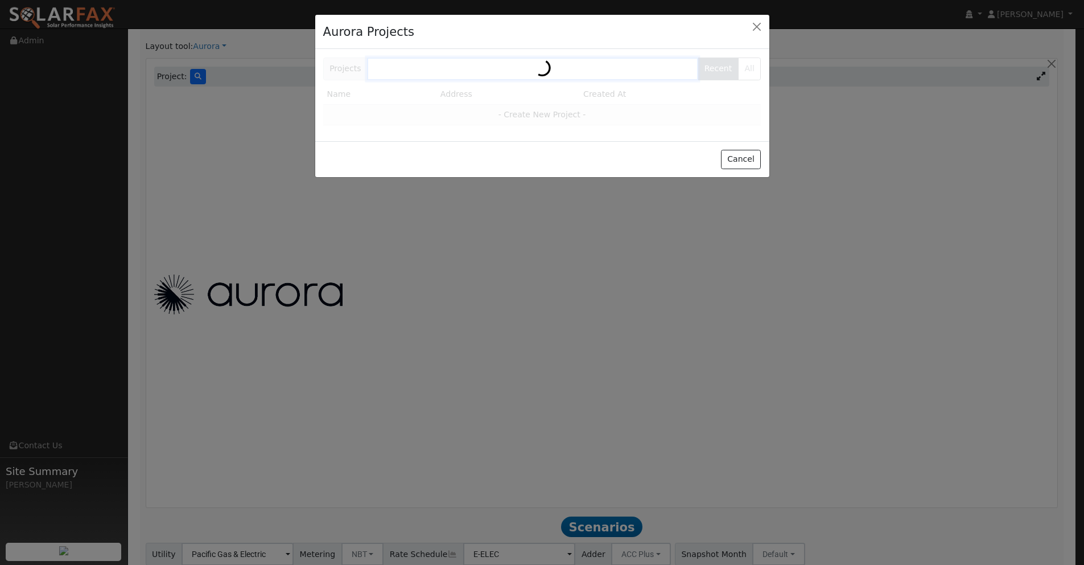
scroll to position [768, 0]
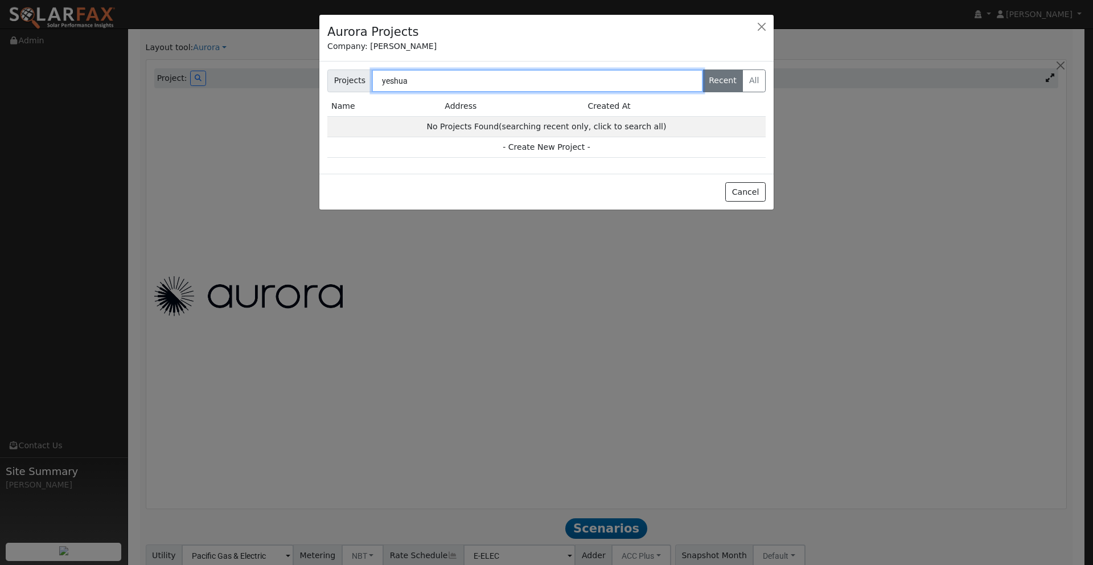
click at [419, 81] on input "yeshua" at bounding box center [537, 80] width 331 height 23
type input "yeshua"
click at [753, 82] on label "All" at bounding box center [753, 80] width 23 height 23
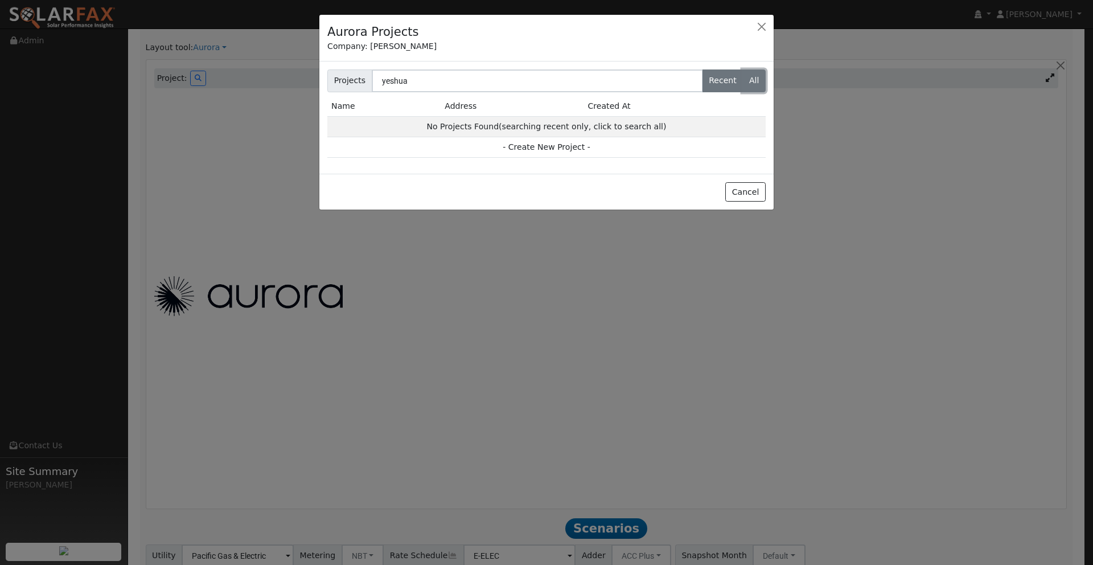
click at [334, 77] on input "All" at bounding box center [330, 72] width 7 height 7
radio input "true"
radio input "false"
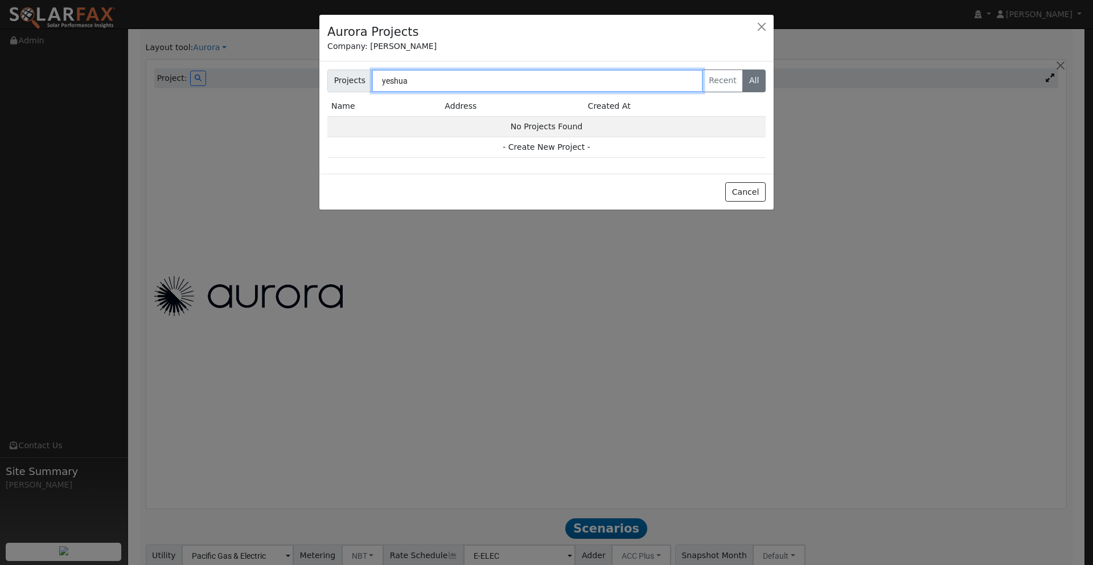
drag, startPoint x: 417, startPoint y: 81, endPoint x: 337, endPoint y: 71, distance: 80.3
click at [336, 71] on div "Projects yeshua Recent All" at bounding box center [546, 80] width 438 height 23
drag, startPoint x: 413, startPoint y: 79, endPoint x: 365, endPoint y: 76, distance: 48.5
click at [365, 76] on div "Projects yeshua Recent All" at bounding box center [546, 80] width 438 height 23
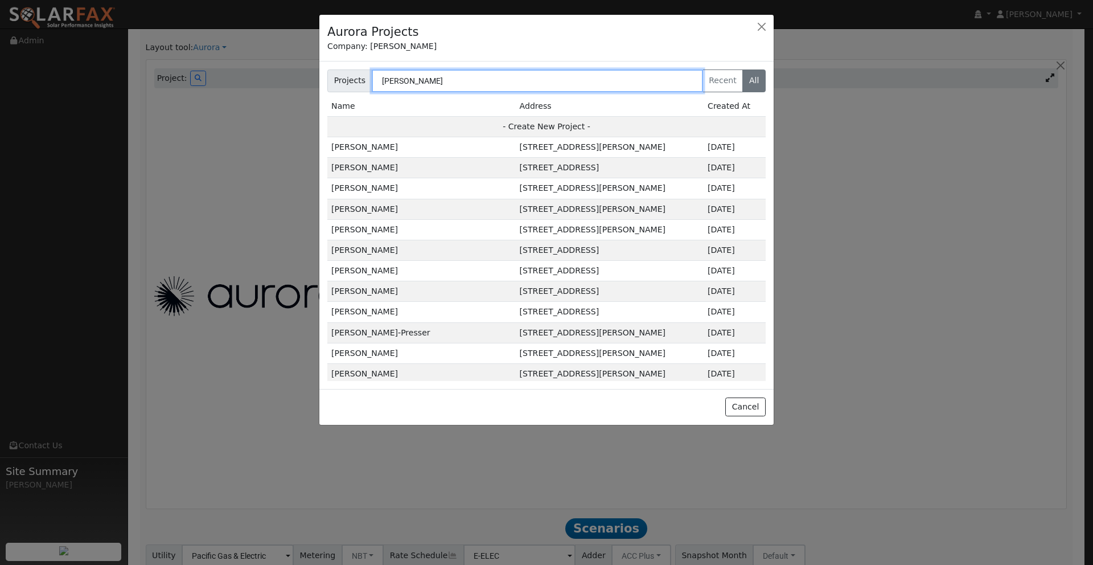
type input "[PERSON_NAME]"
click at [516, 166] on td "[STREET_ADDRESS]" at bounding box center [610, 168] width 188 height 20
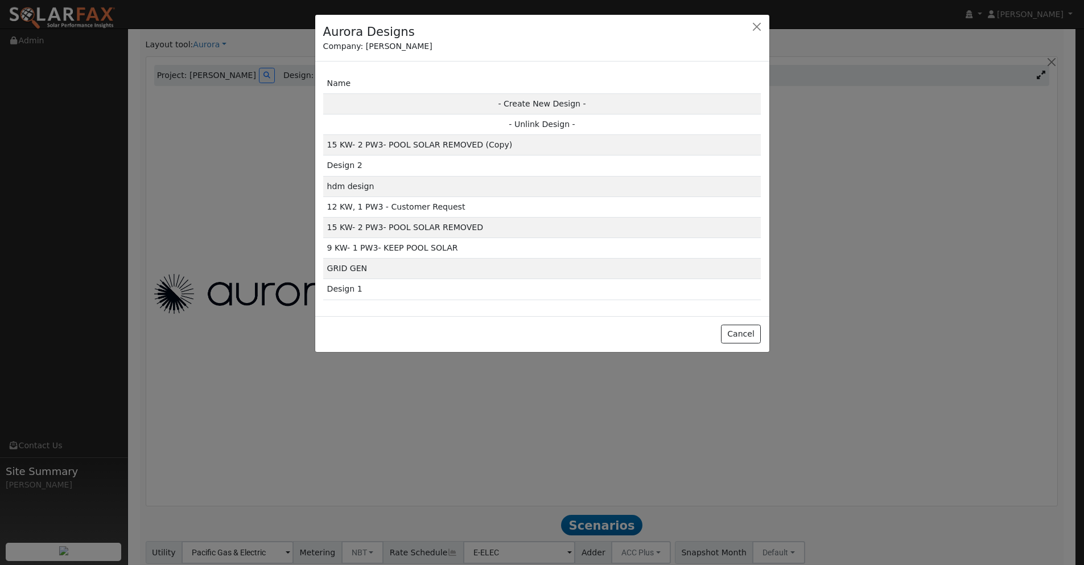
scroll to position [771, 0]
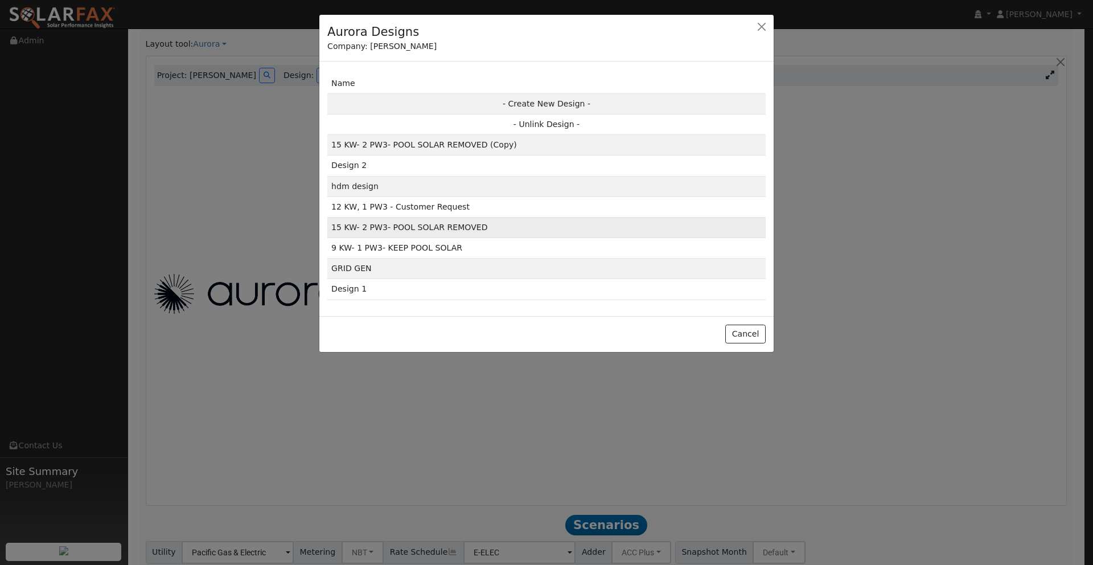
click at [448, 223] on td "15 KW- 2 PW3- POOL SOLAR REMOVED" at bounding box center [546, 227] width 438 height 20
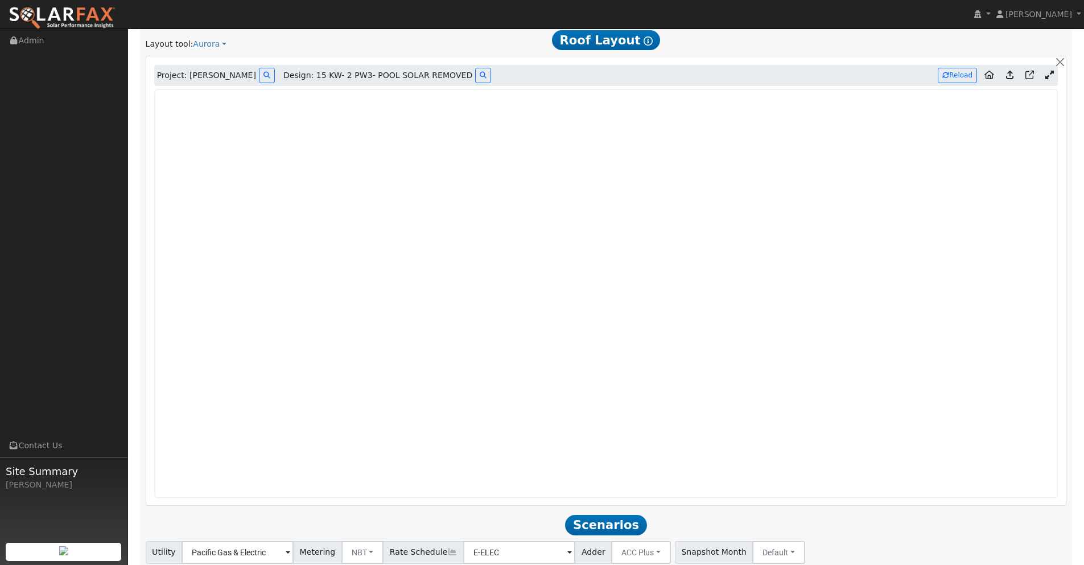
type input "21042"
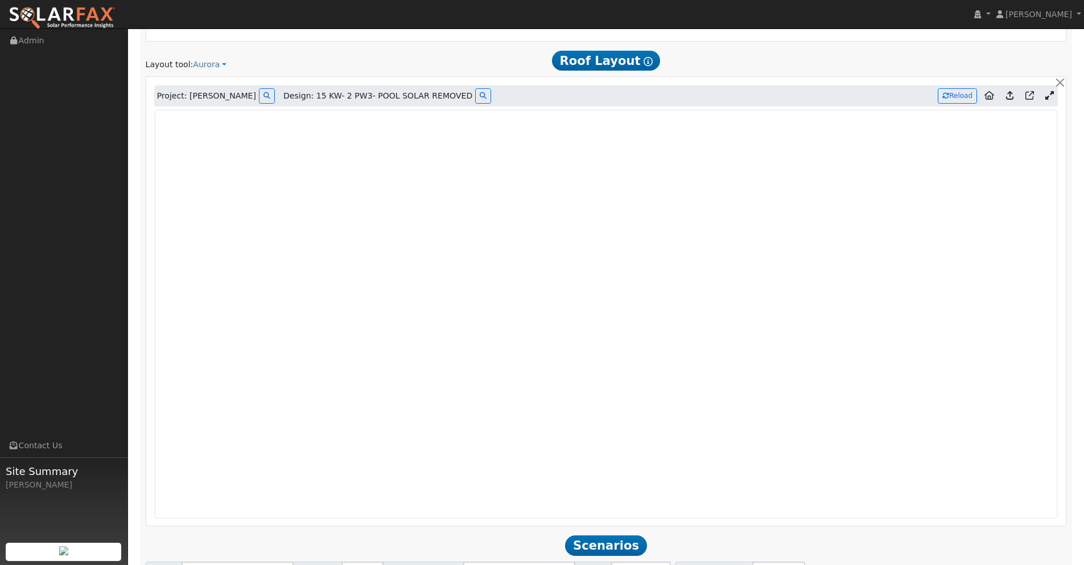
scroll to position [749, 0]
